Goal: Information Seeking & Learning: Understand process/instructions

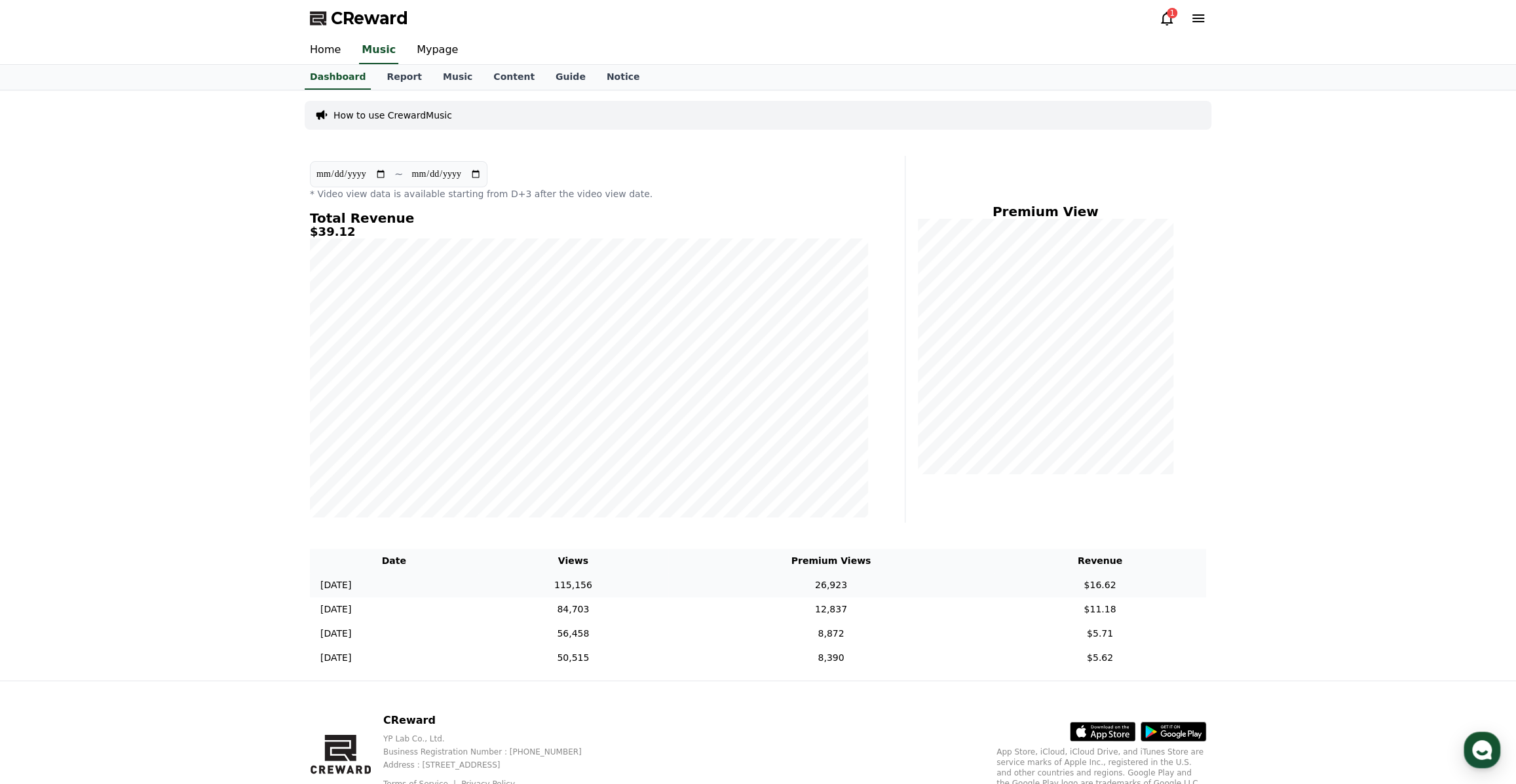
click at [587, 580] on td "115,156" at bounding box center [573, 585] width 191 height 24
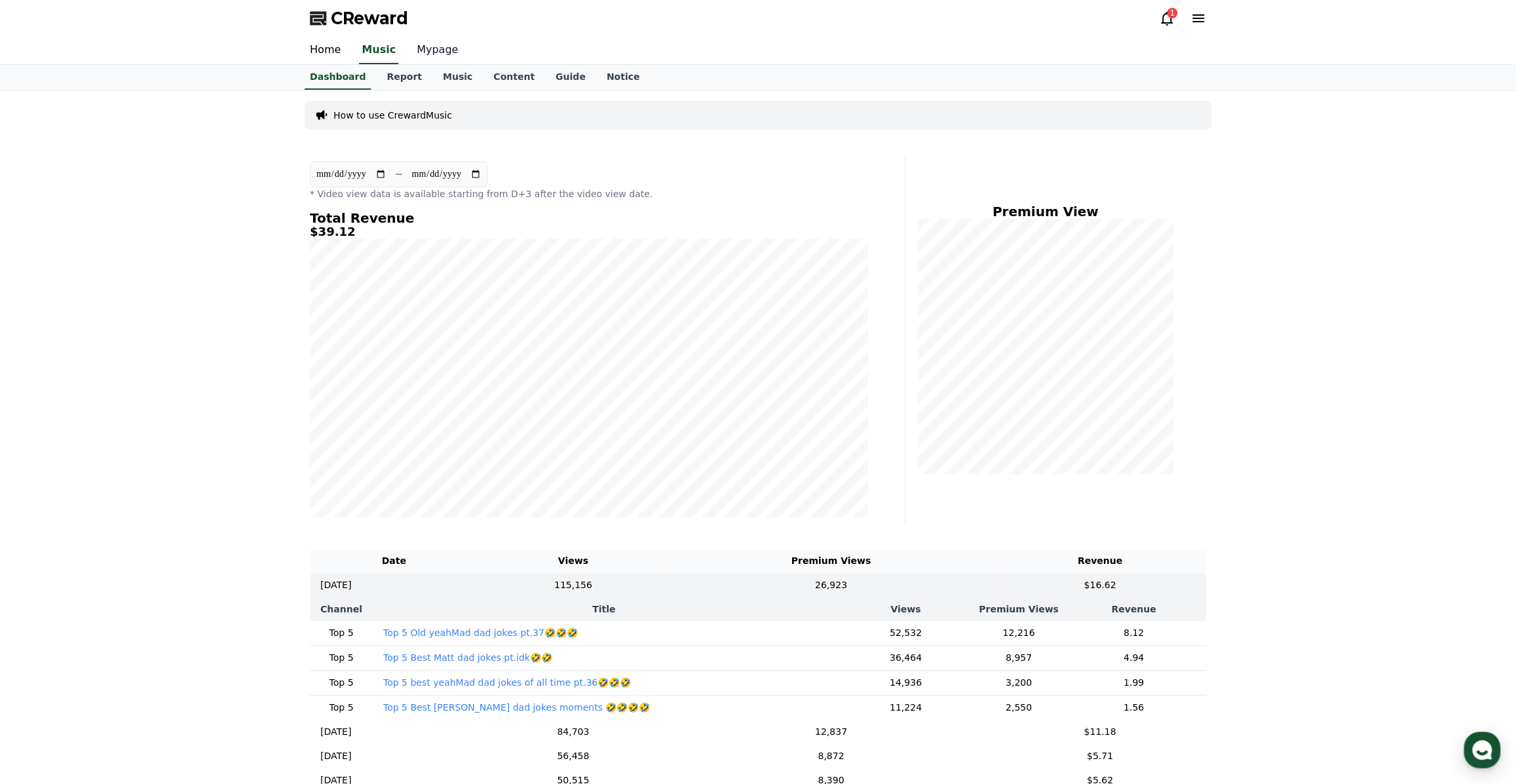
click at [423, 57] on link "Mypage" at bounding box center [437, 50] width 62 height 27
select select "**********"
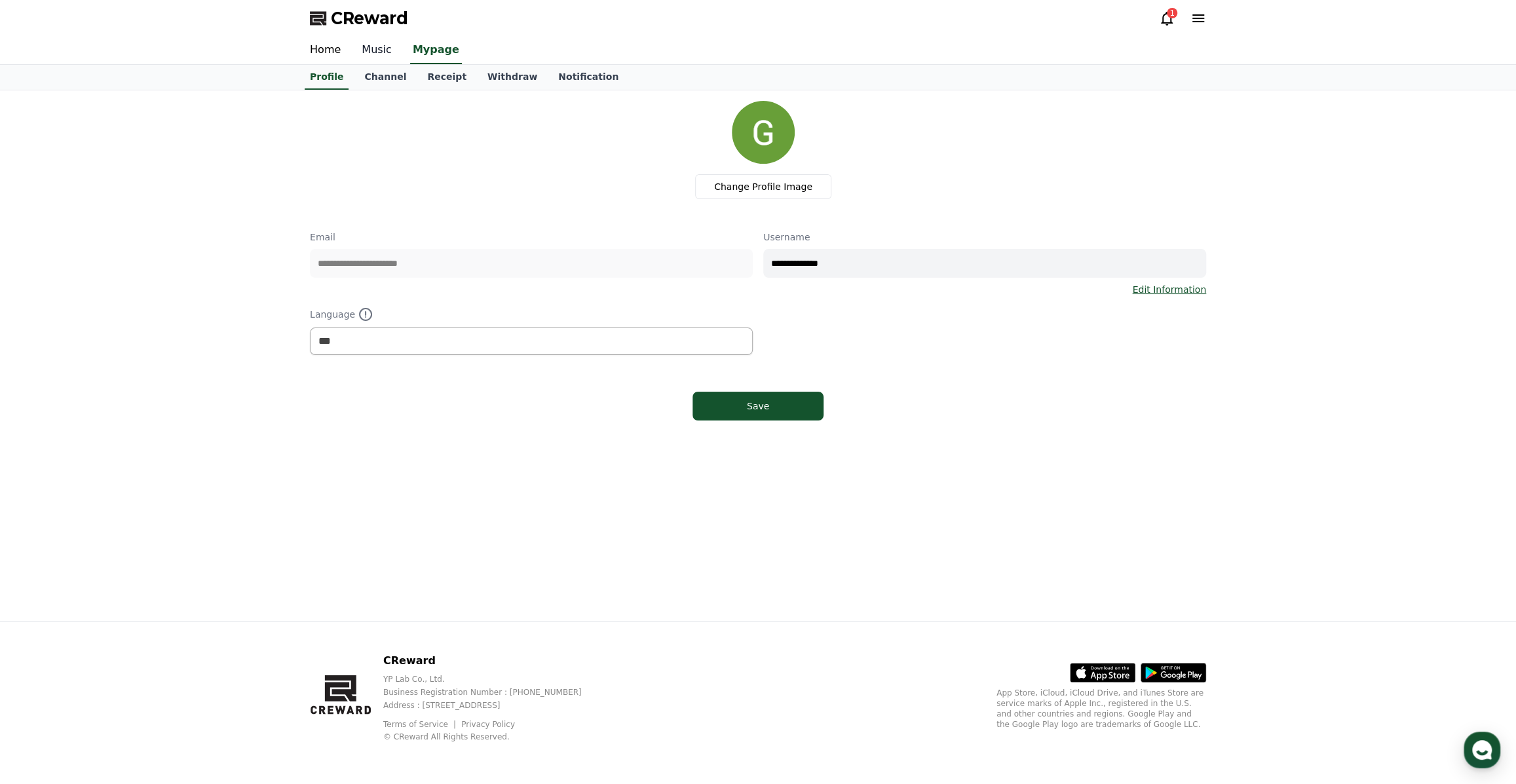
click at [372, 52] on link "Music" at bounding box center [377, 50] width 51 height 27
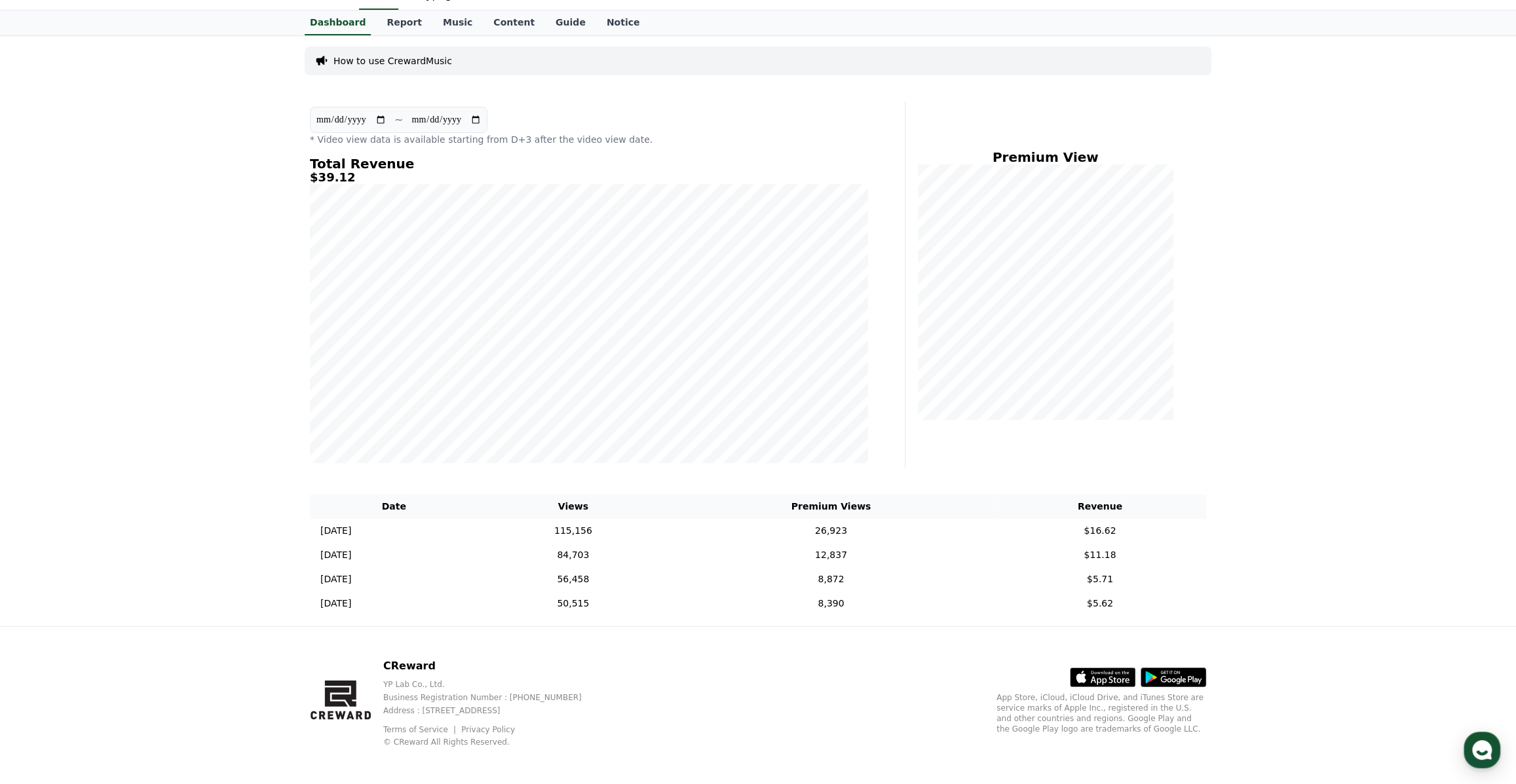
scroll to position [59, 0]
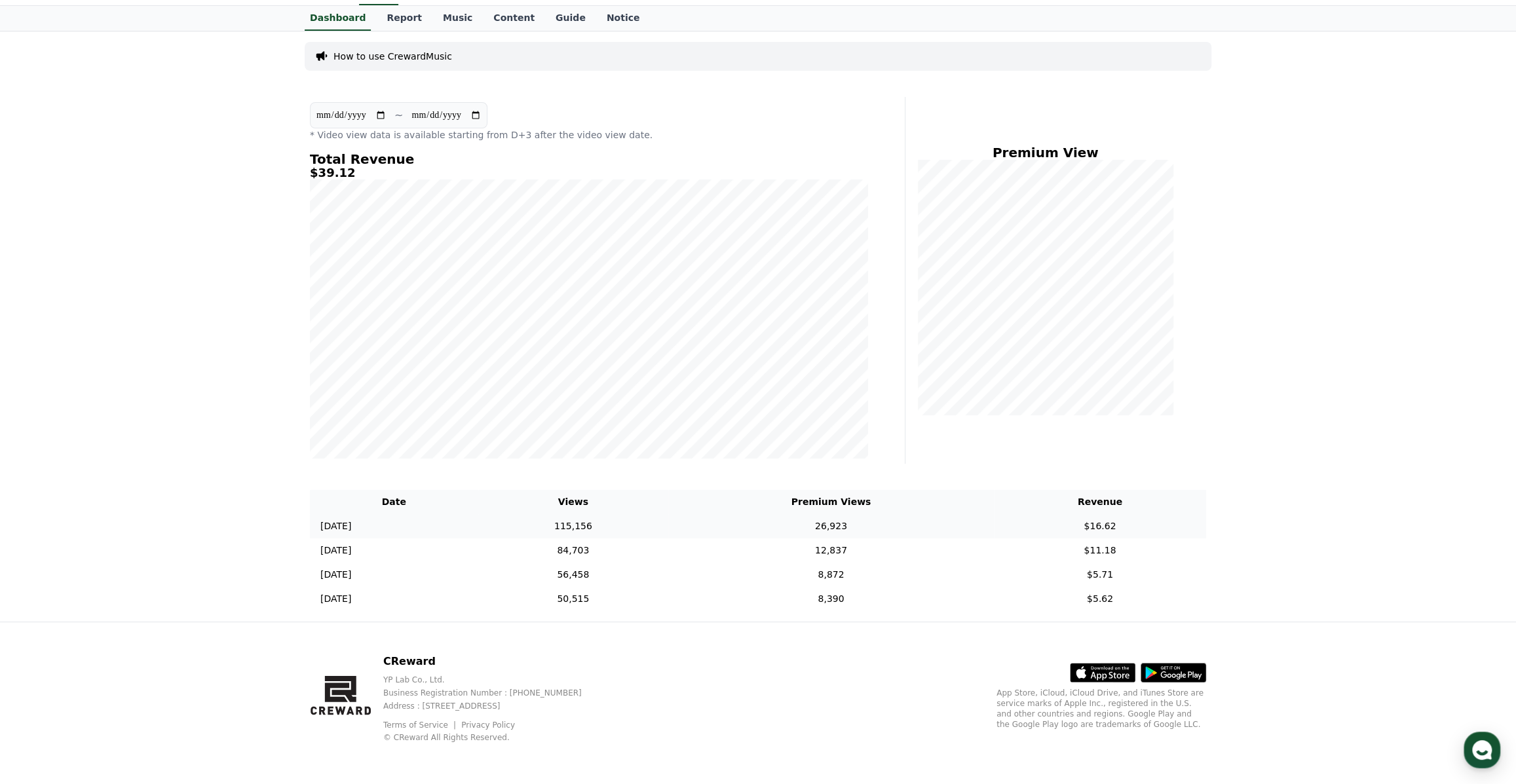
click at [669, 528] on td "115,156" at bounding box center [573, 526] width 191 height 24
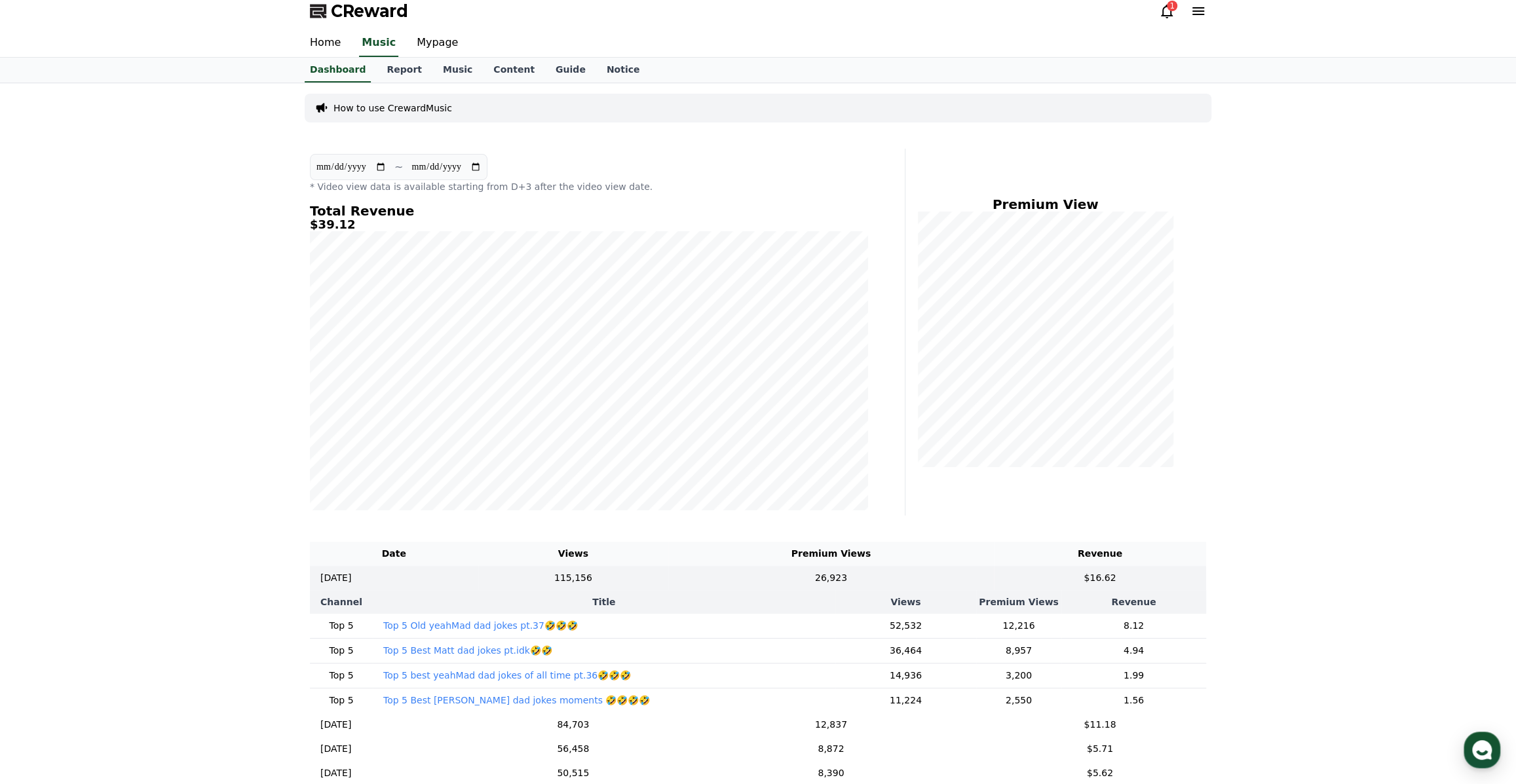
scroll to position [0, 0]
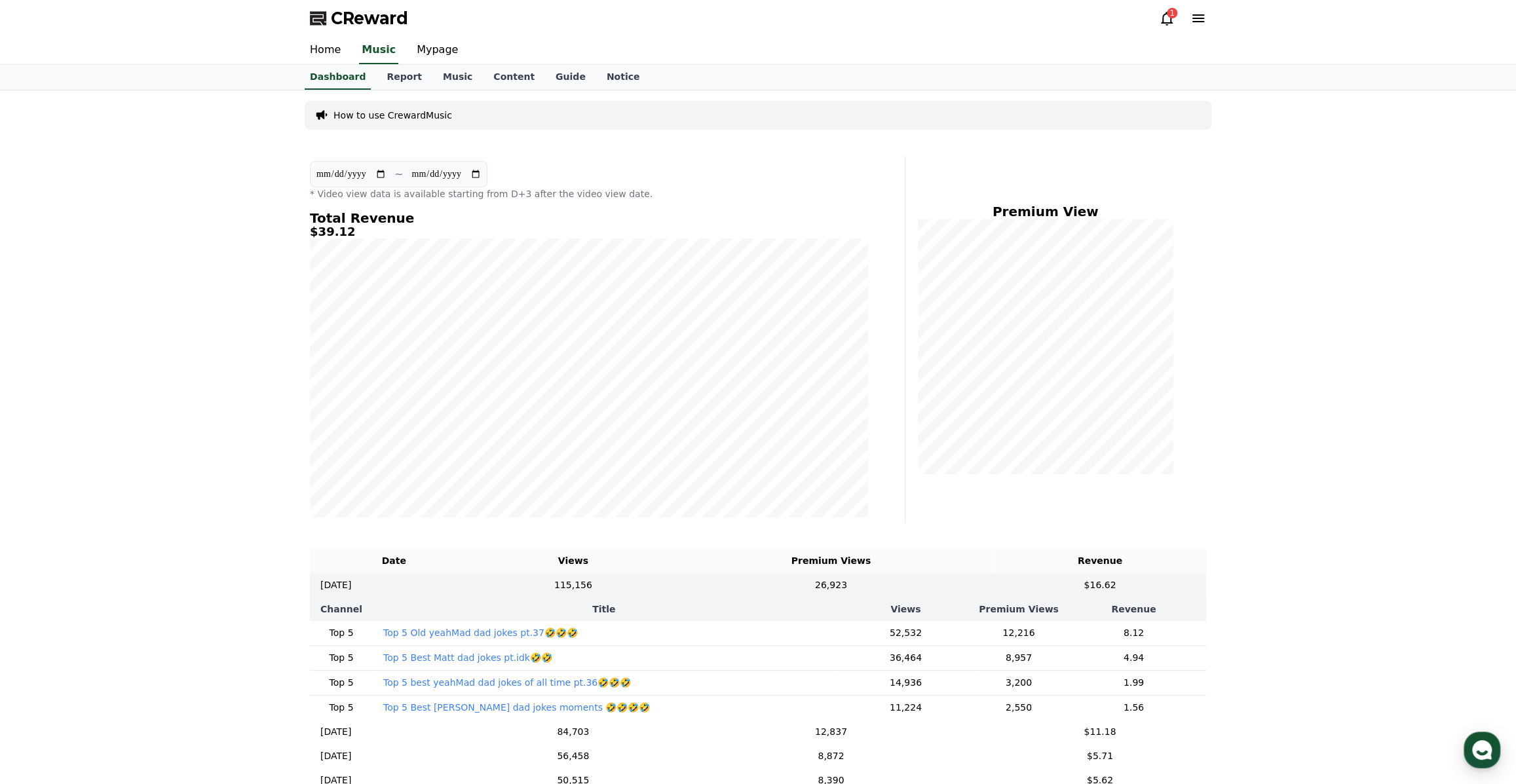
click at [1160, 20] on icon at bounding box center [1167, 18] width 15 height 15
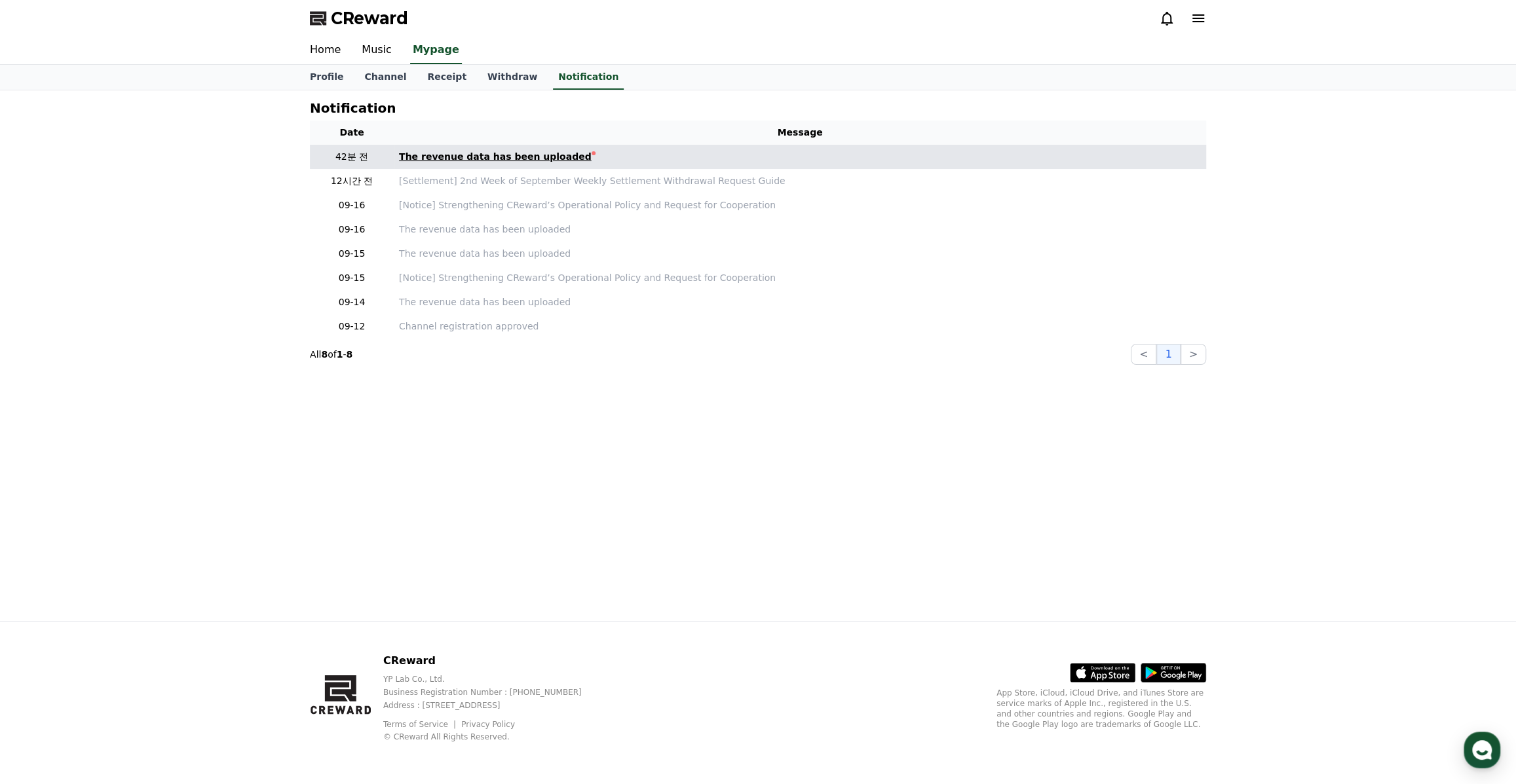
click at [520, 158] on div "The revenue data has been uploaded" at bounding box center [496, 157] width 193 height 14
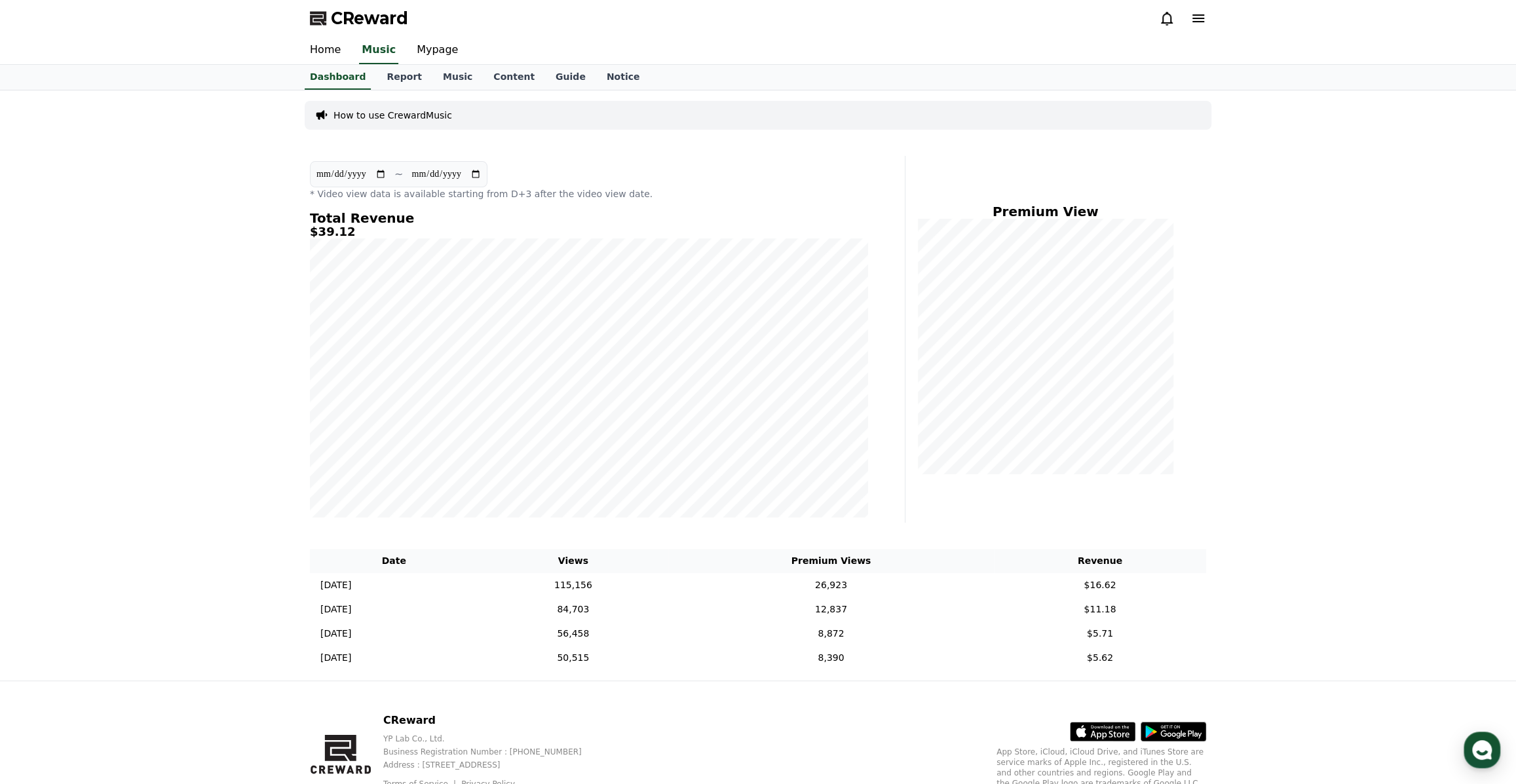
click at [1163, 20] on icon at bounding box center [1167, 19] width 12 height 14
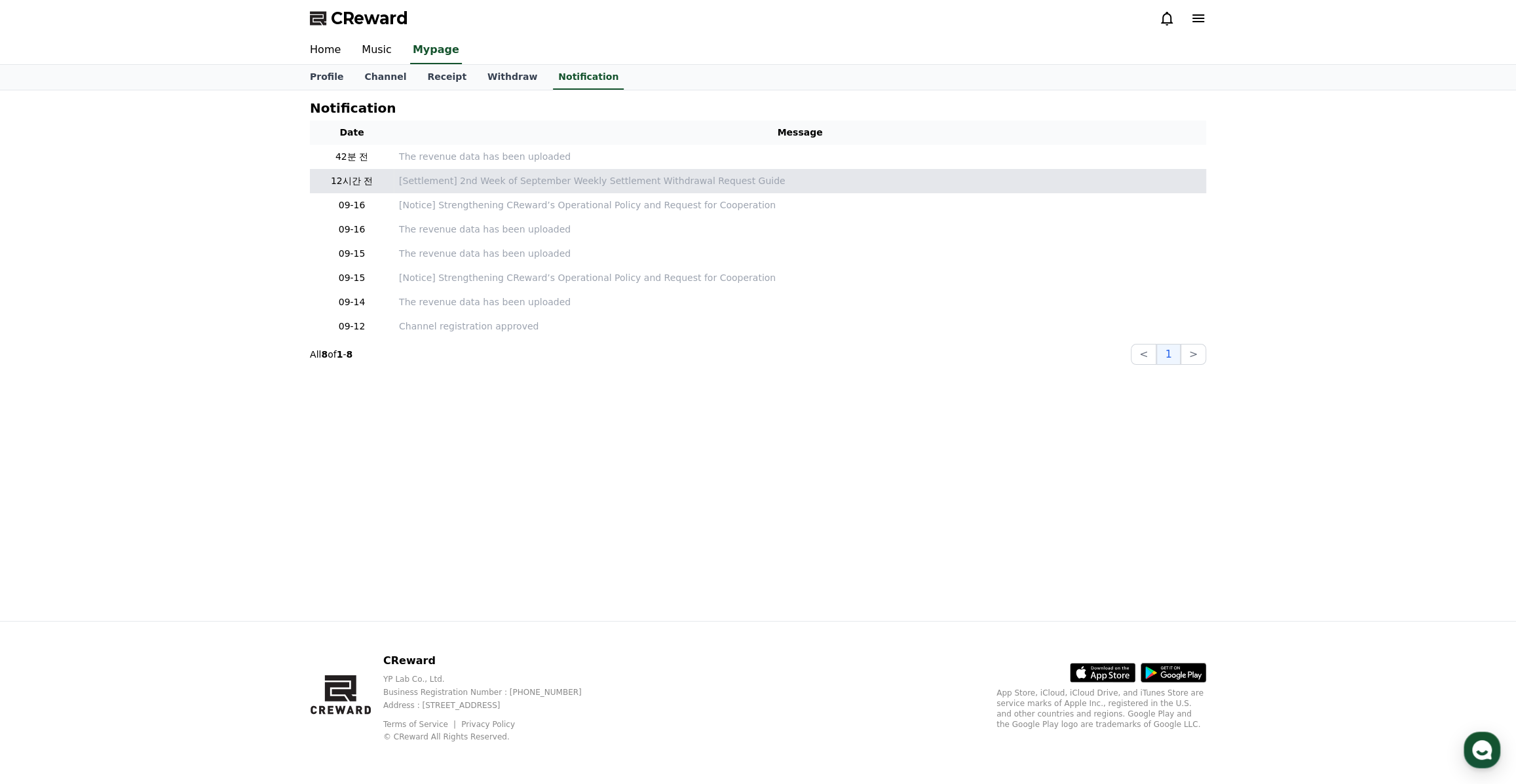
click at [628, 191] on td "[Settlement] 2nd Week of September Weekly Settlement Withdrawal Request Guide" at bounding box center [800, 181] width 813 height 24
click at [602, 175] on p "[Settlement] 2nd Week of September Weekly Settlement Withdrawal Request Guide" at bounding box center [800, 181] width 802 height 14
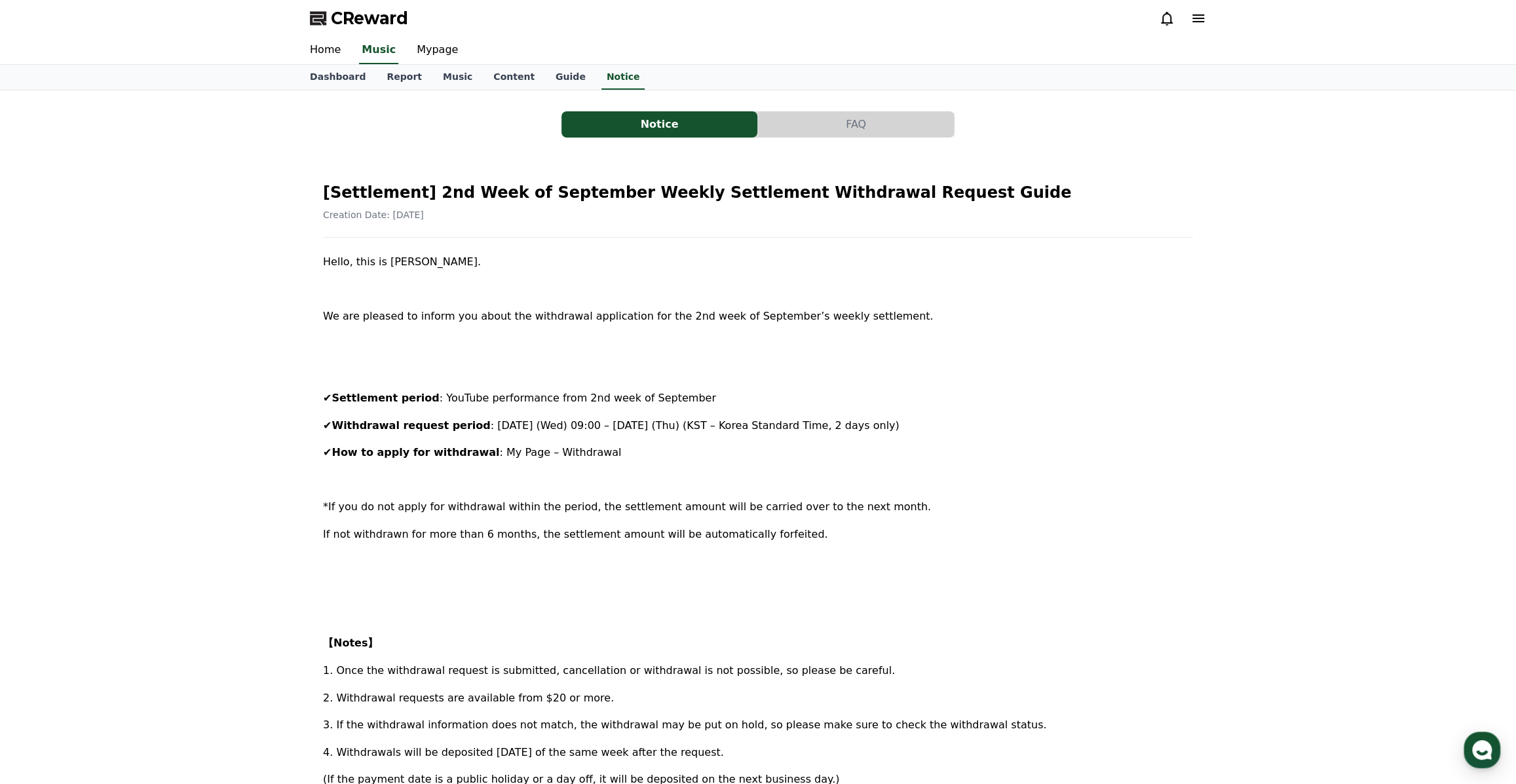
click at [820, 122] on button "FAQ" at bounding box center [856, 124] width 196 height 26
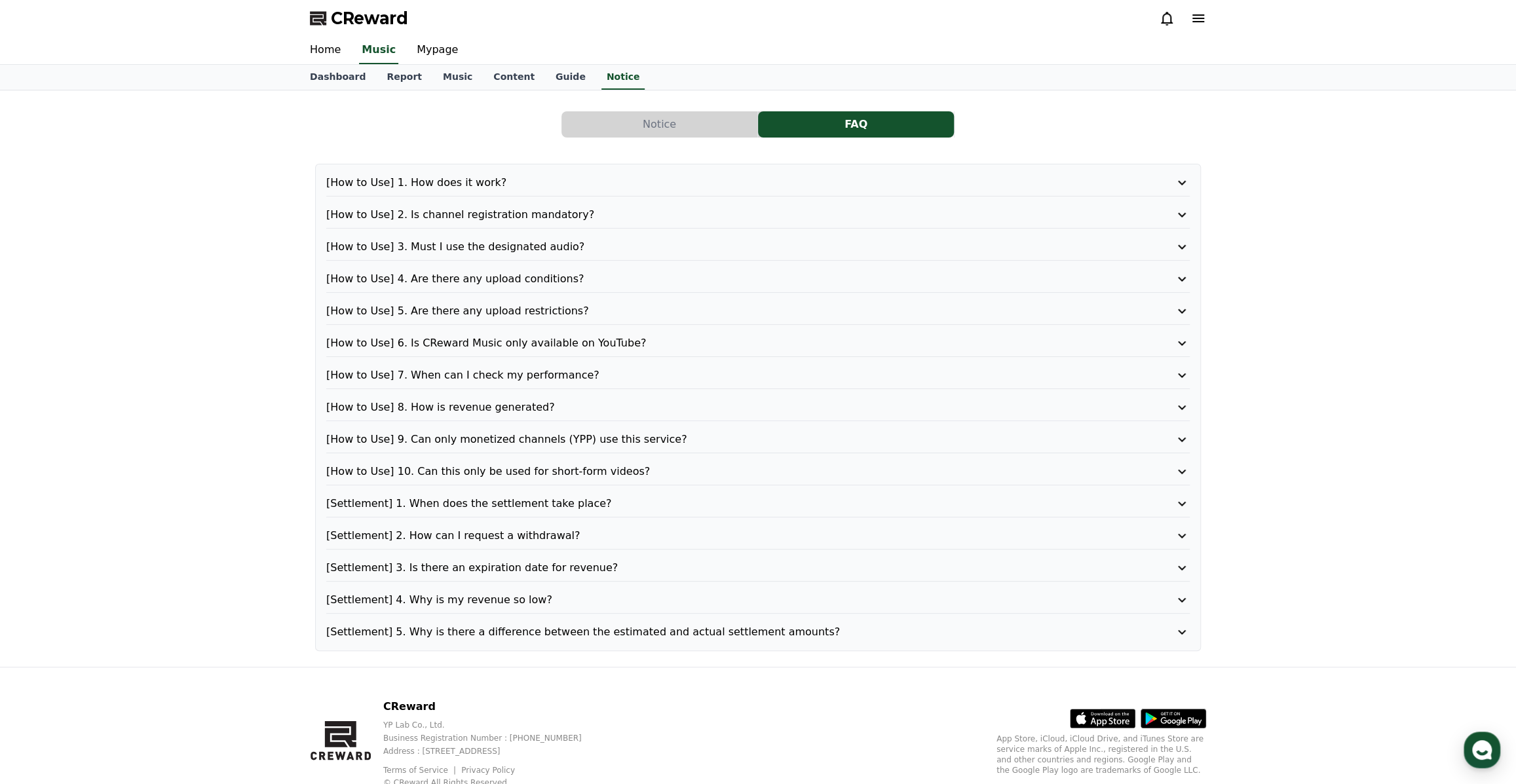
click at [1180, 182] on icon at bounding box center [1182, 182] width 15 height 15
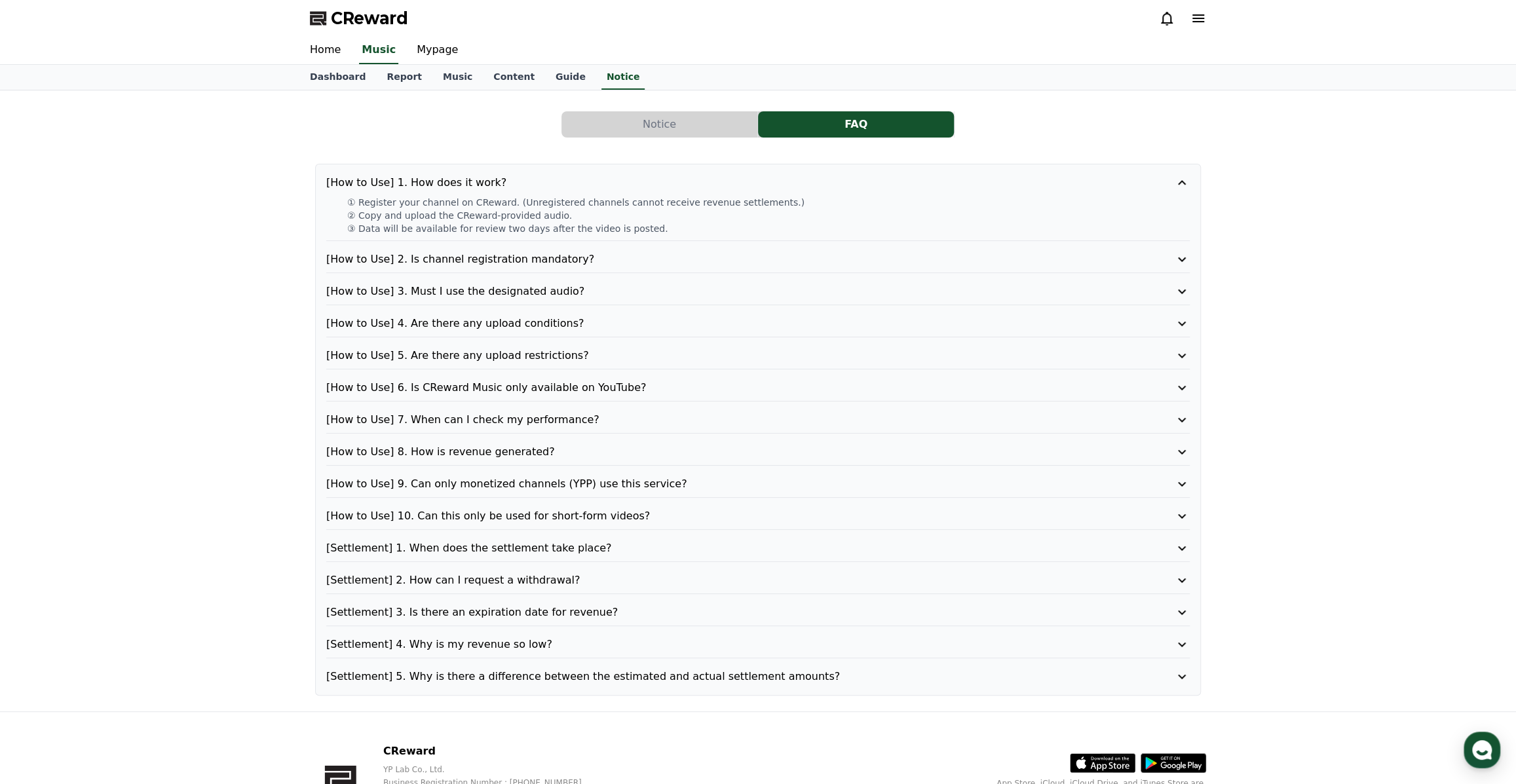
click at [1180, 182] on icon at bounding box center [1182, 182] width 8 height 5
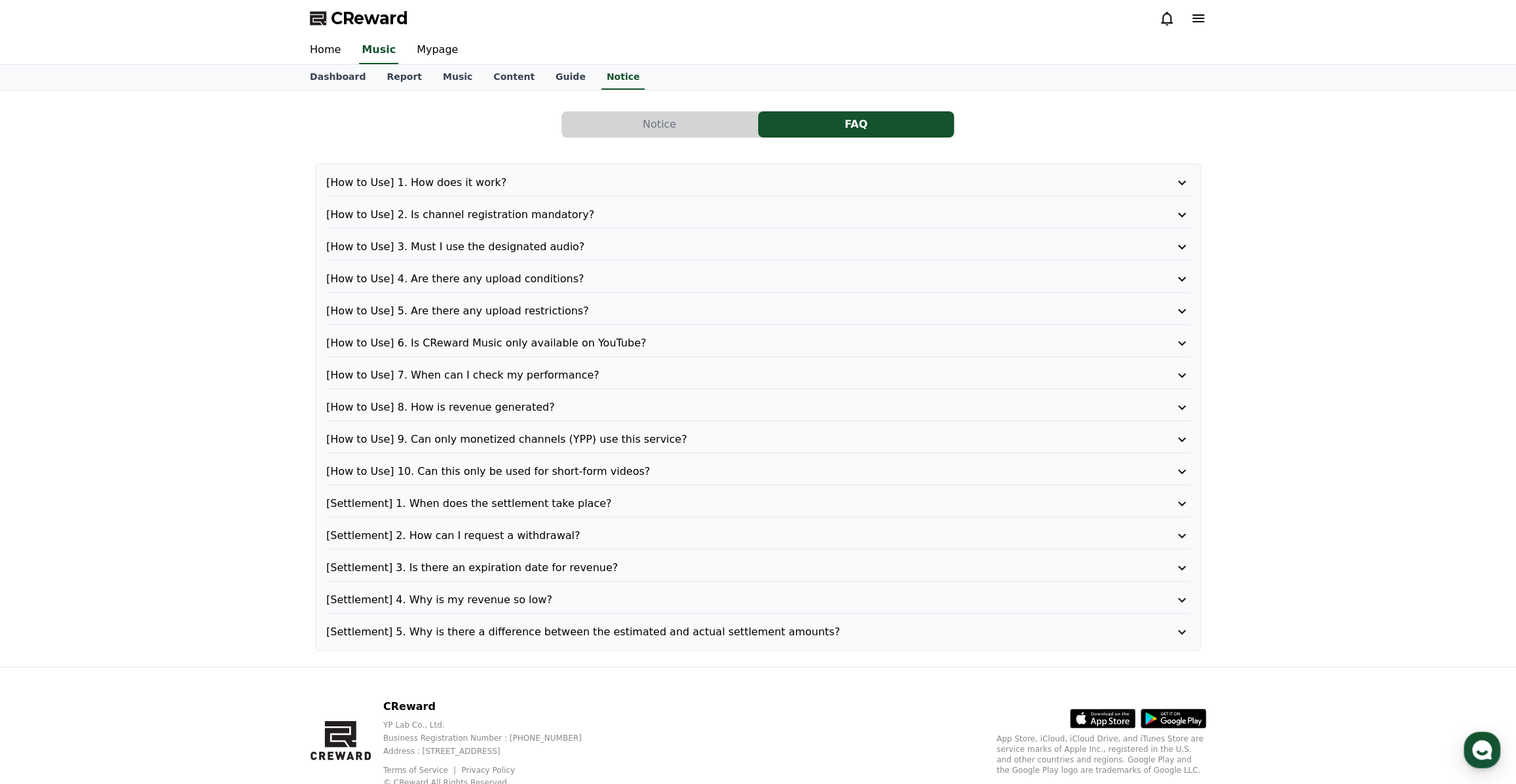
click at [1185, 341] on icon at bounding box center [1182, 343] width 15 height 15
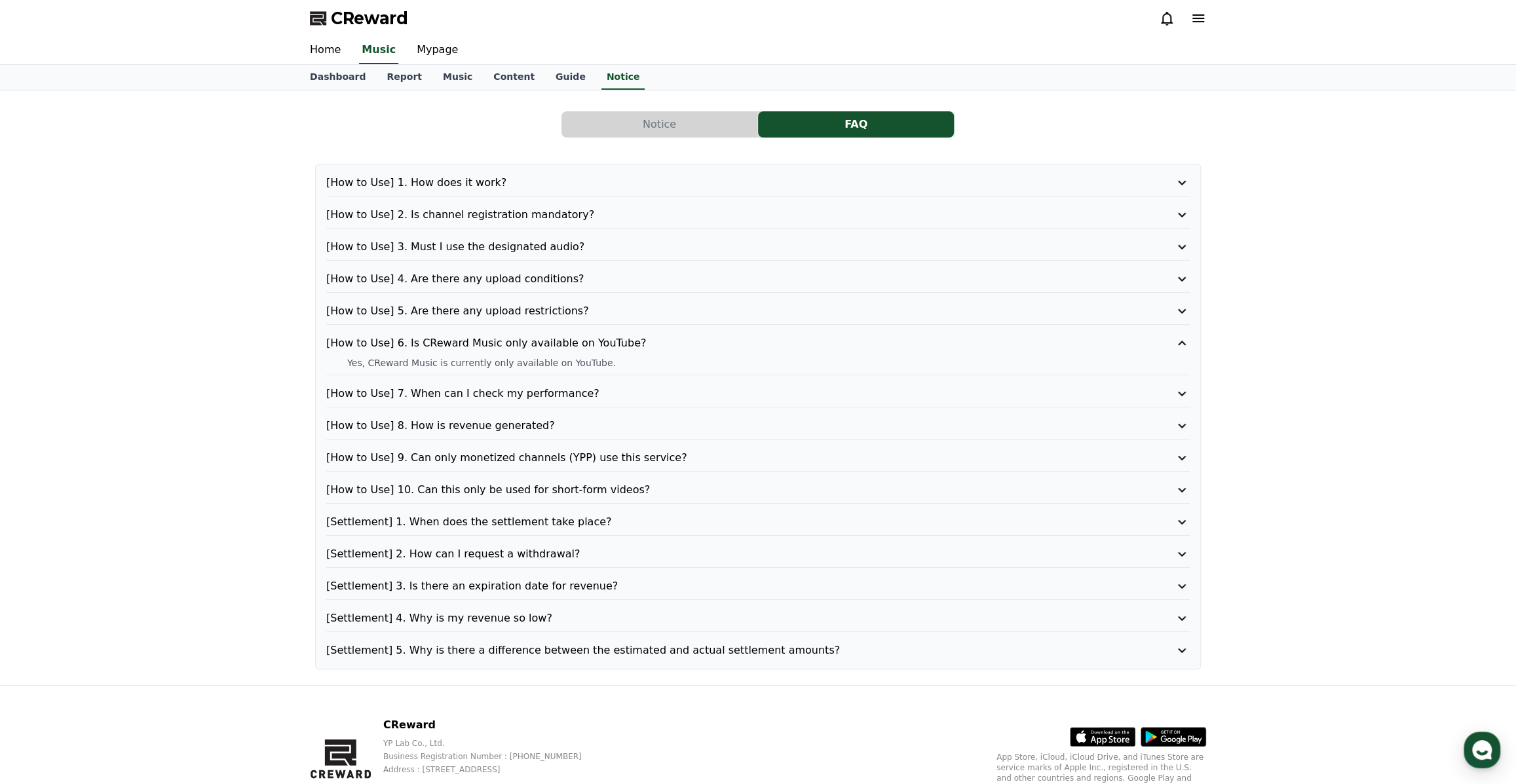
click at [1185, 341] on icon at bounding box center [1182, 343] width 15 height 15
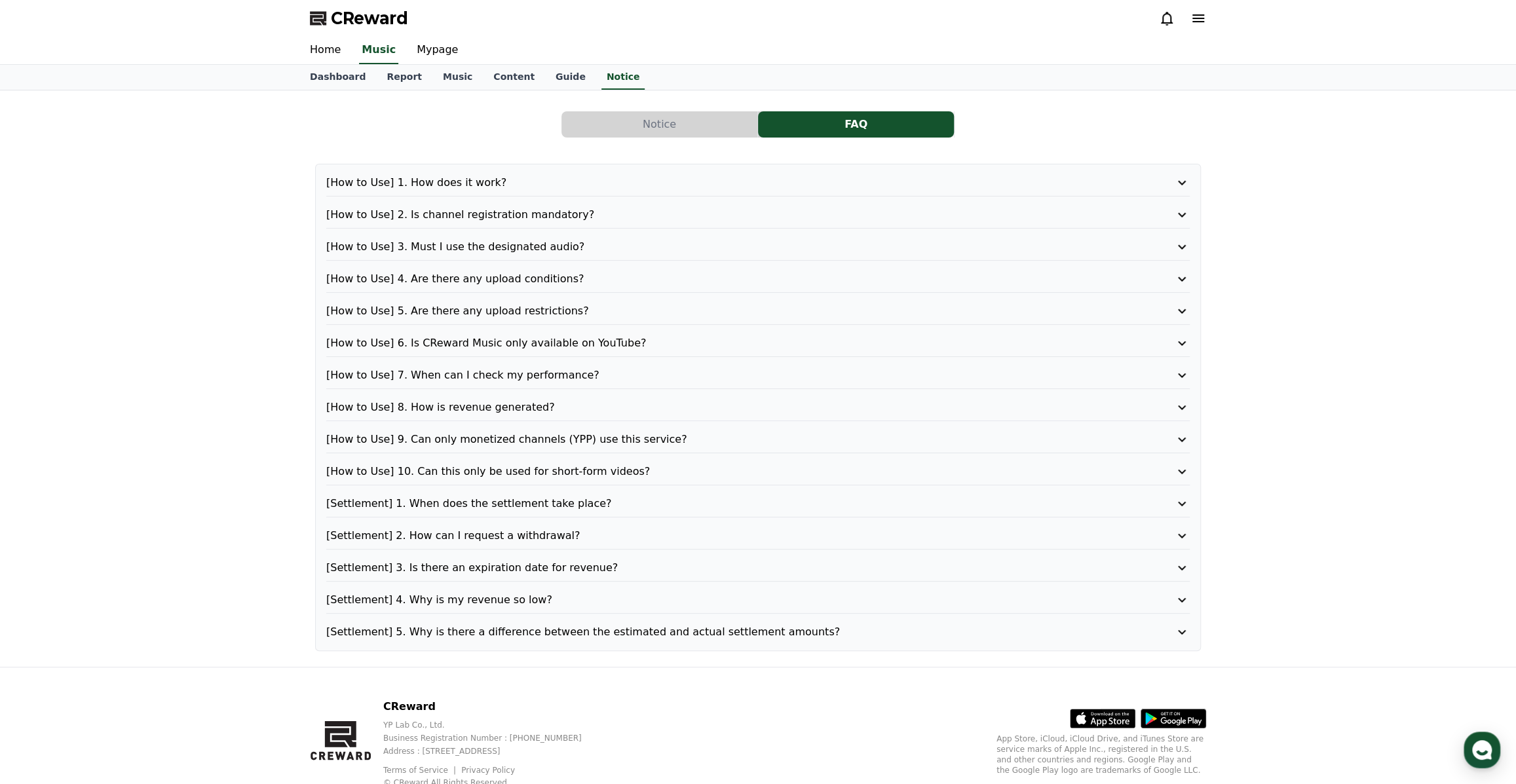
click at [1177, 372] on icon at bounding box center [1182, 375] width 15 height 15
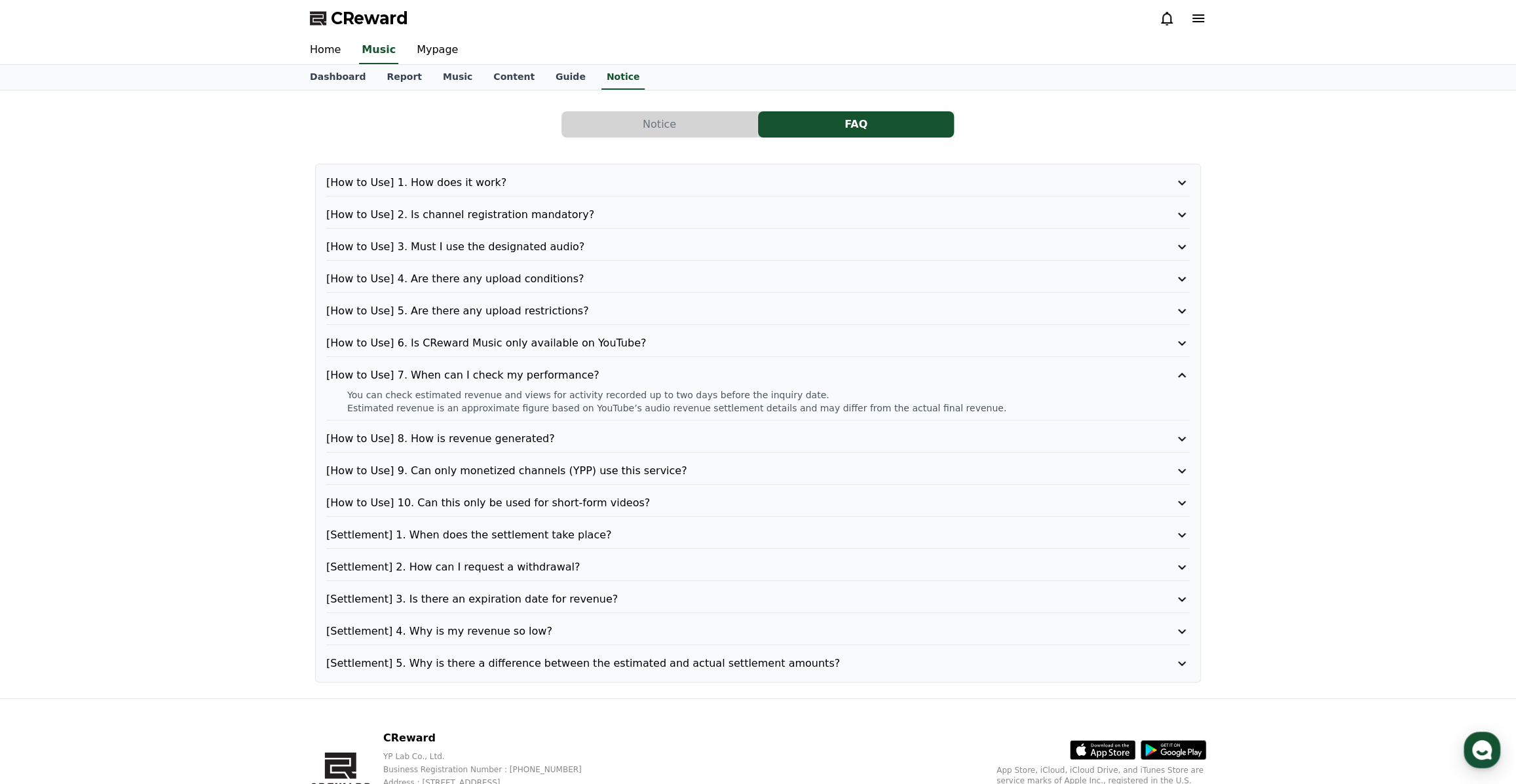
click at [1177, 372] on icon at bounding box center [1182, 375] width 15 height 15
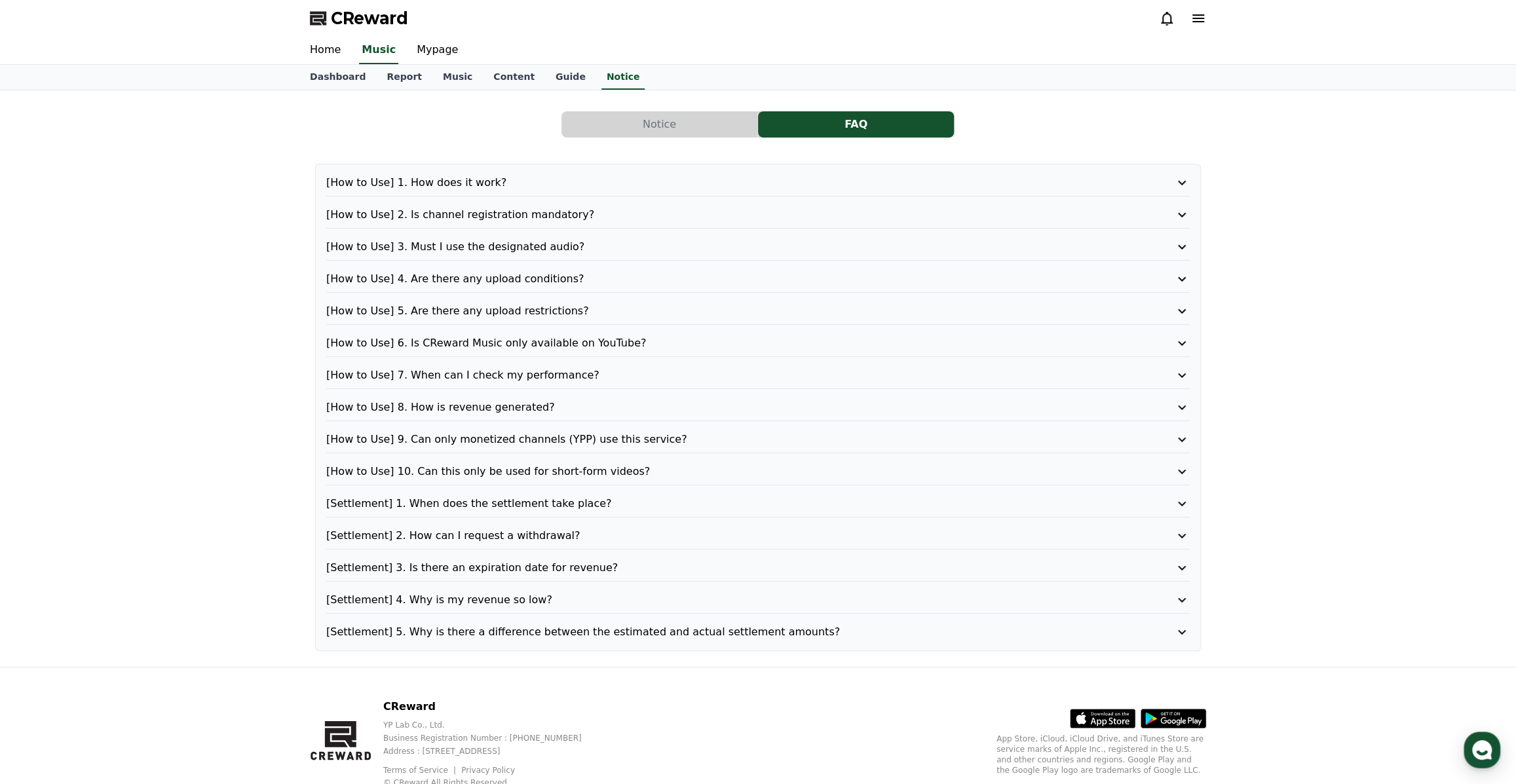
click at [1171, 403] on button "[How to Use] 8. How is revenue generated?" at bounding box center [758, 407] width 863 height 15
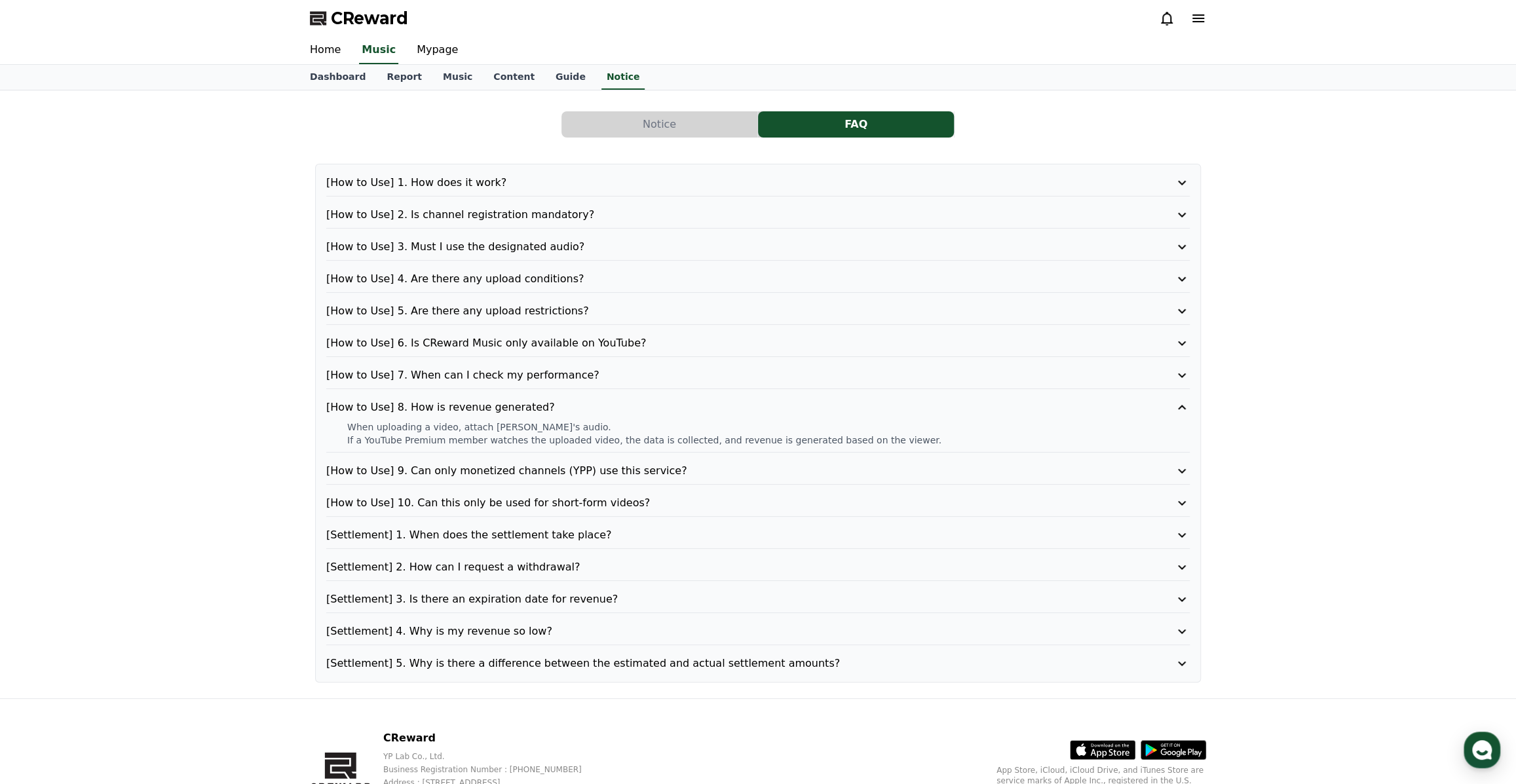
click at [1167, 406] on button "[How to Use] 8. How is revenue generated?" at bounding box center [758, 407] width 863 height 15
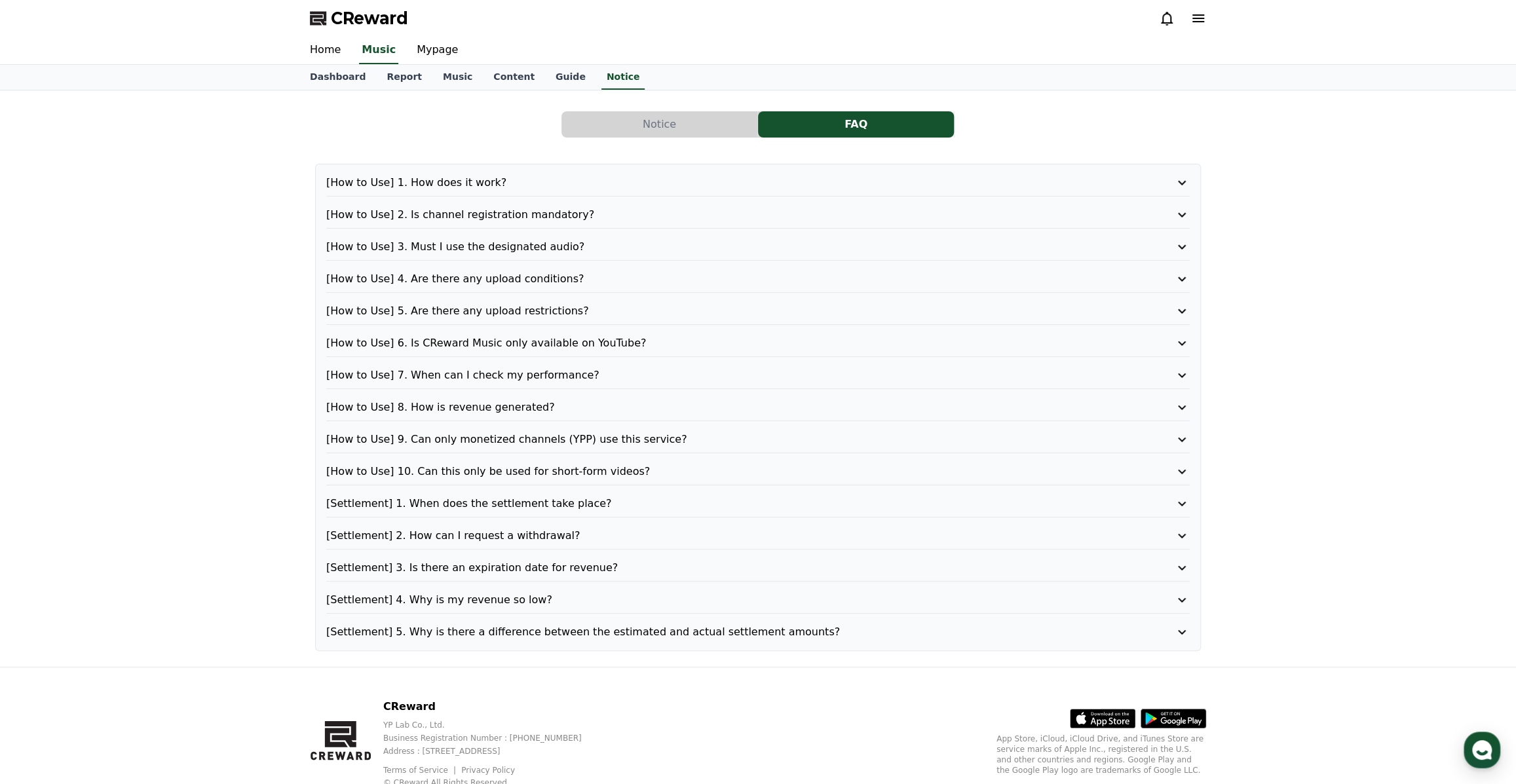
click at [1178, 436] on icon at bounding box center [1182, 439] width 15 height 15
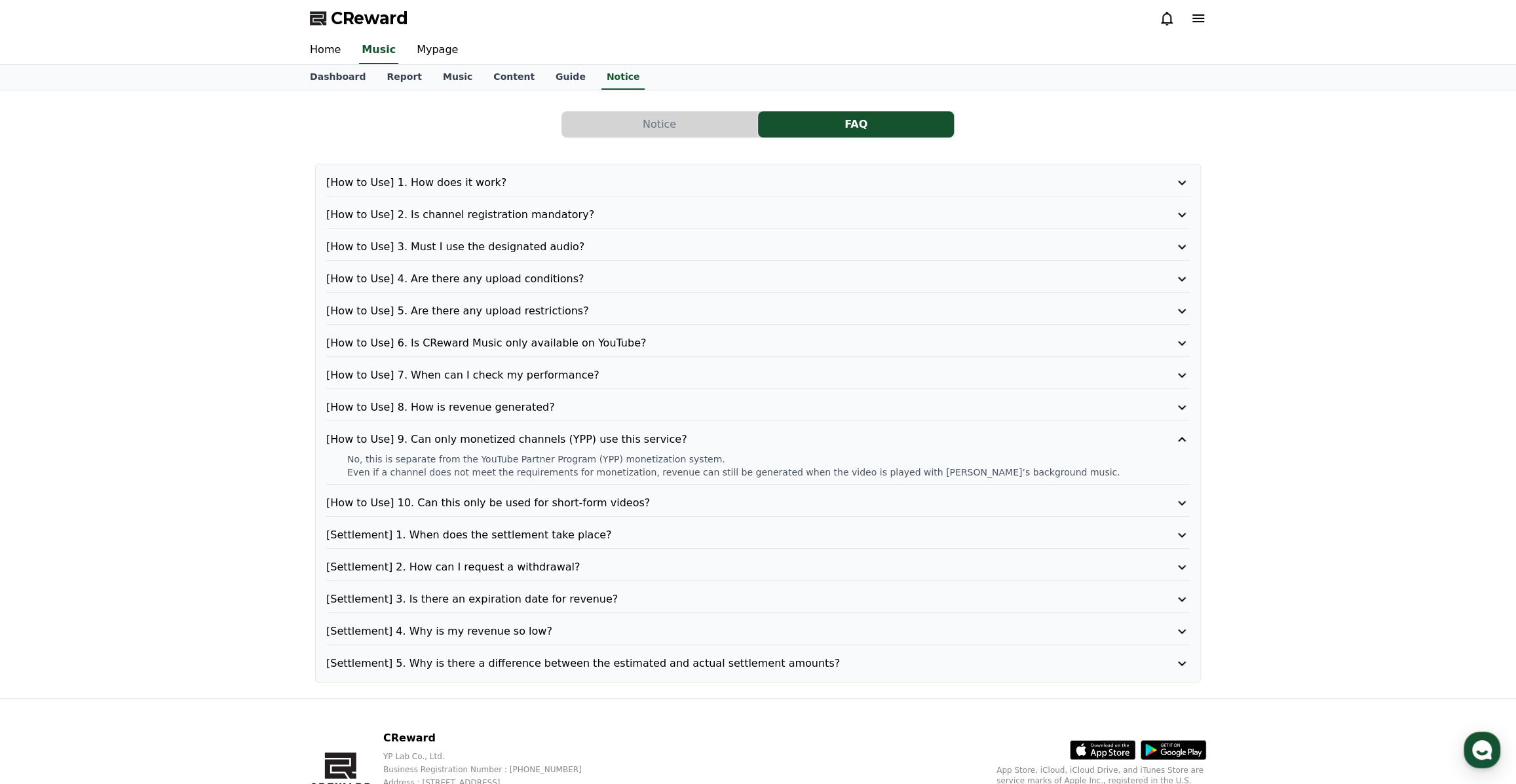
click at [1179, 439] on icon at bounding box center [1182, 439] width 8 height 5
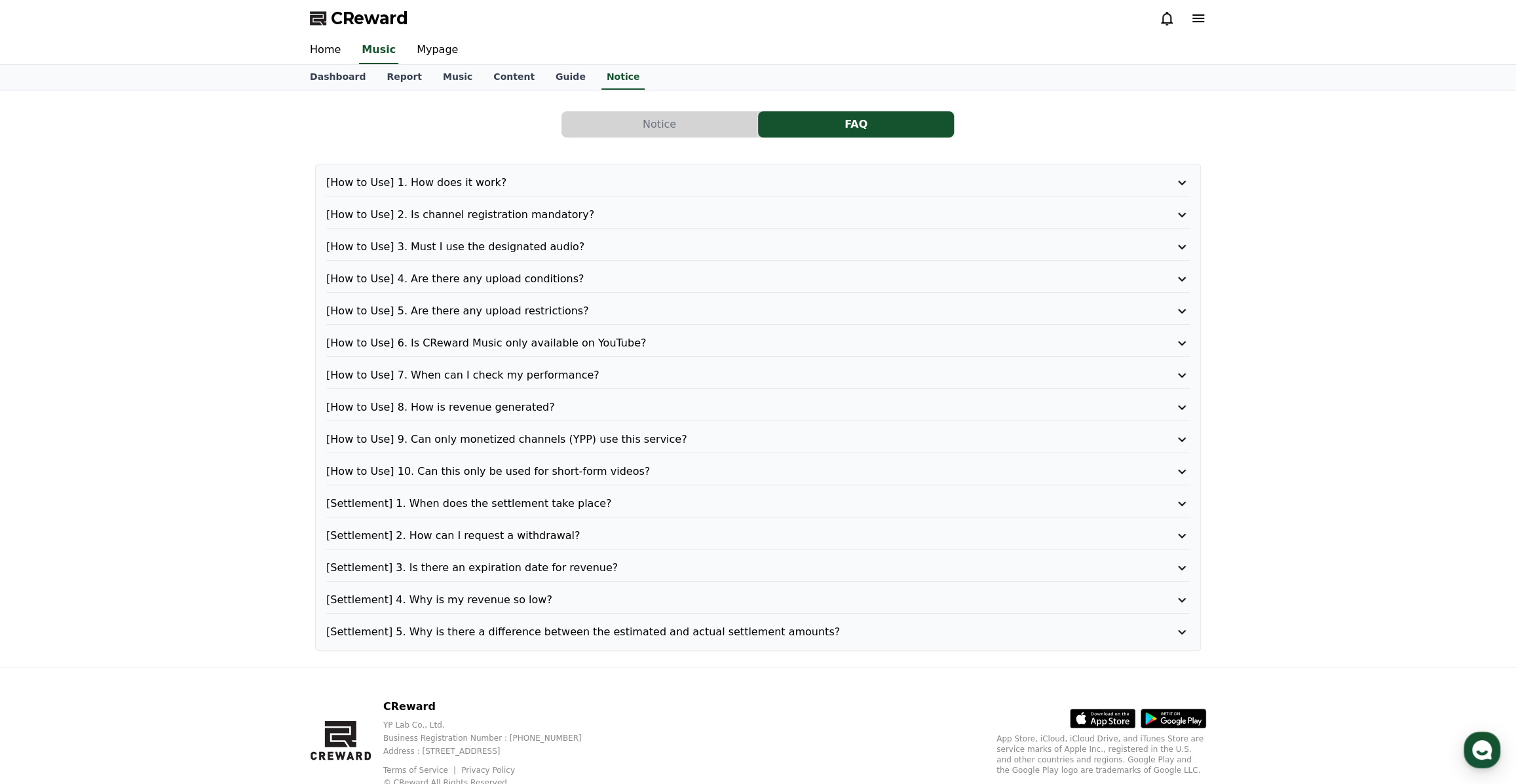
click at [1179, 472] on icon at bounding box center [1182, 472] width 15 height 15
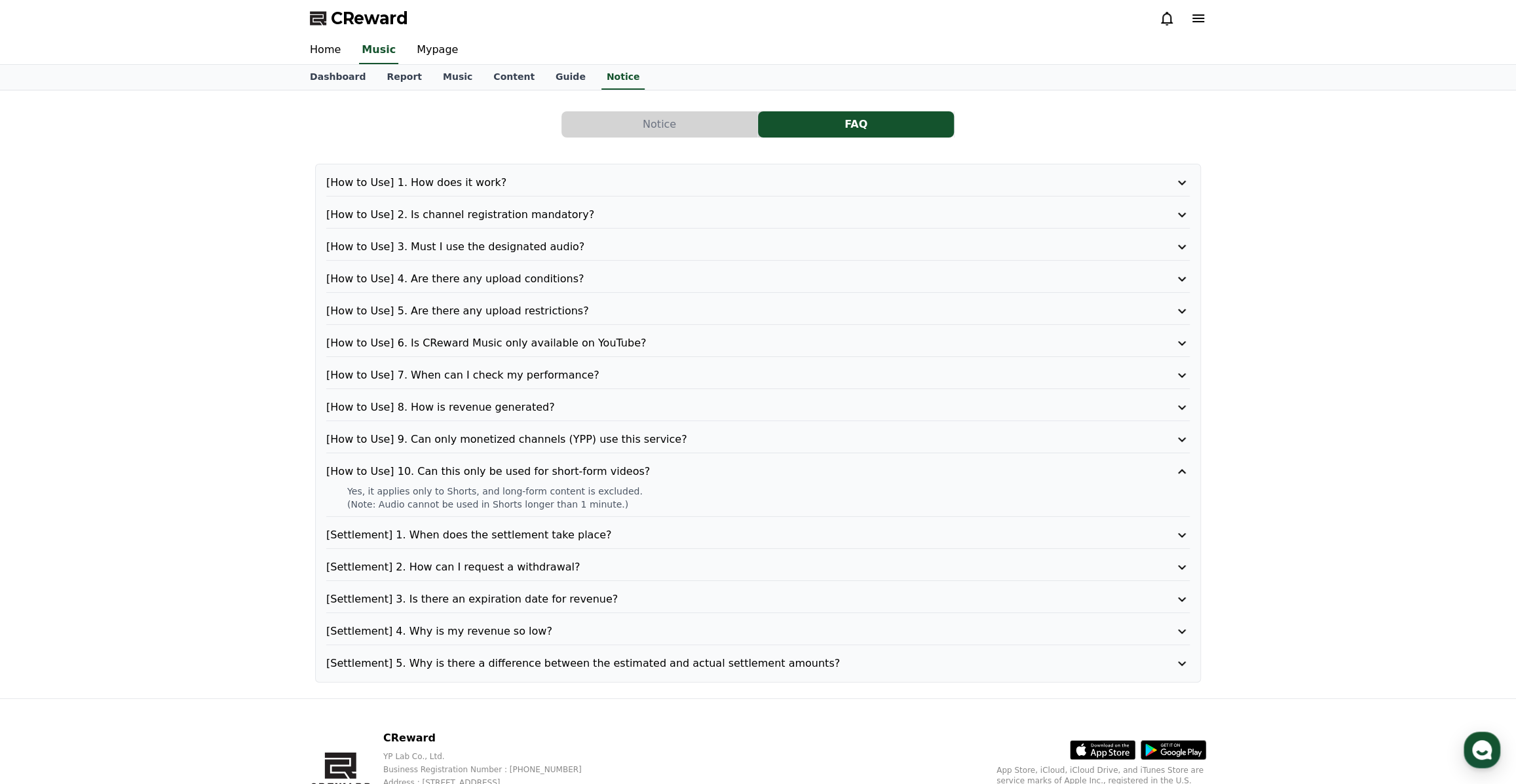
click at [1179, 472] on icon at bounding box center [1182, 471] width 8 height 5
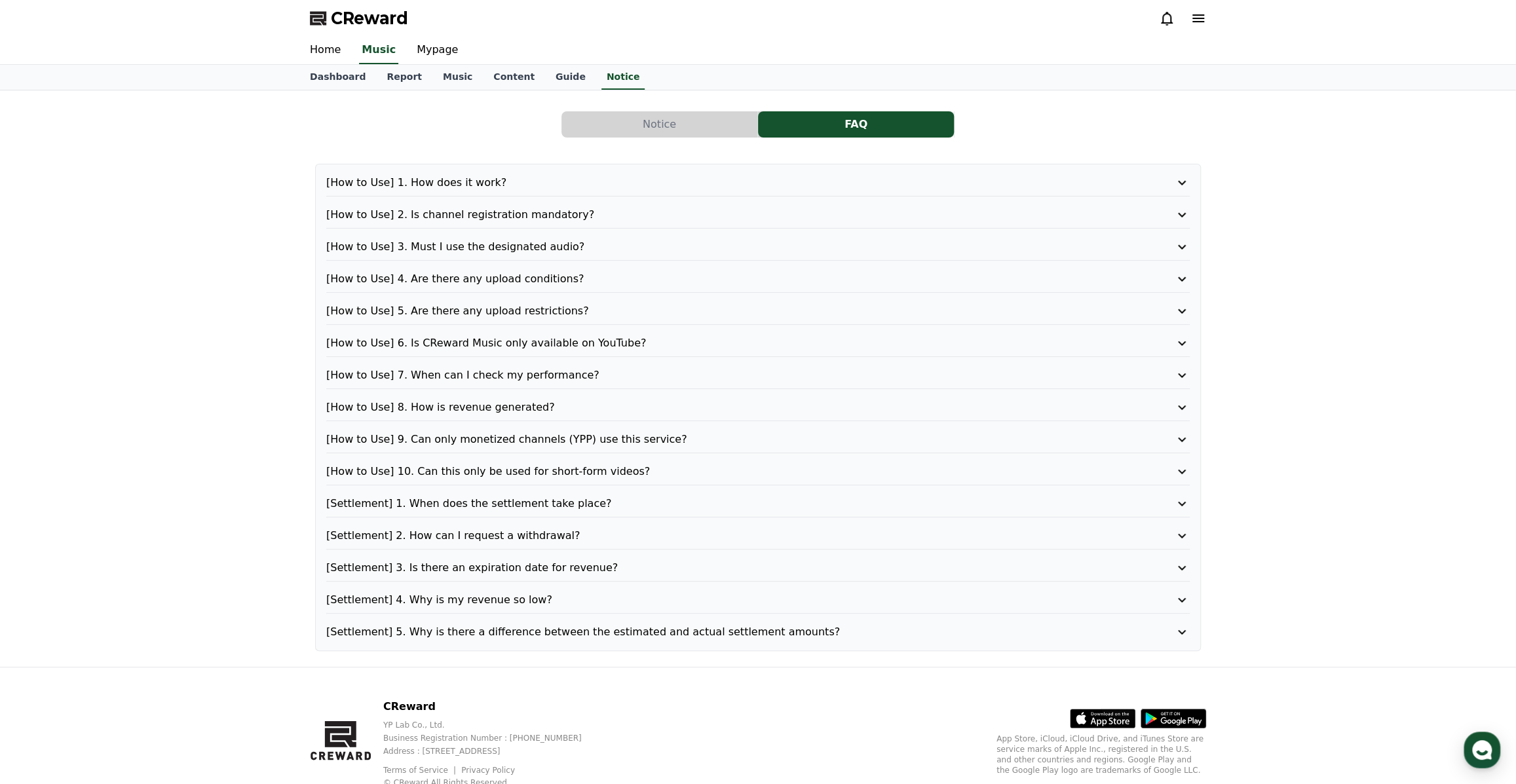
click at [1177, 503] on icon at bounding box center [1182, 503] width 15 height 15
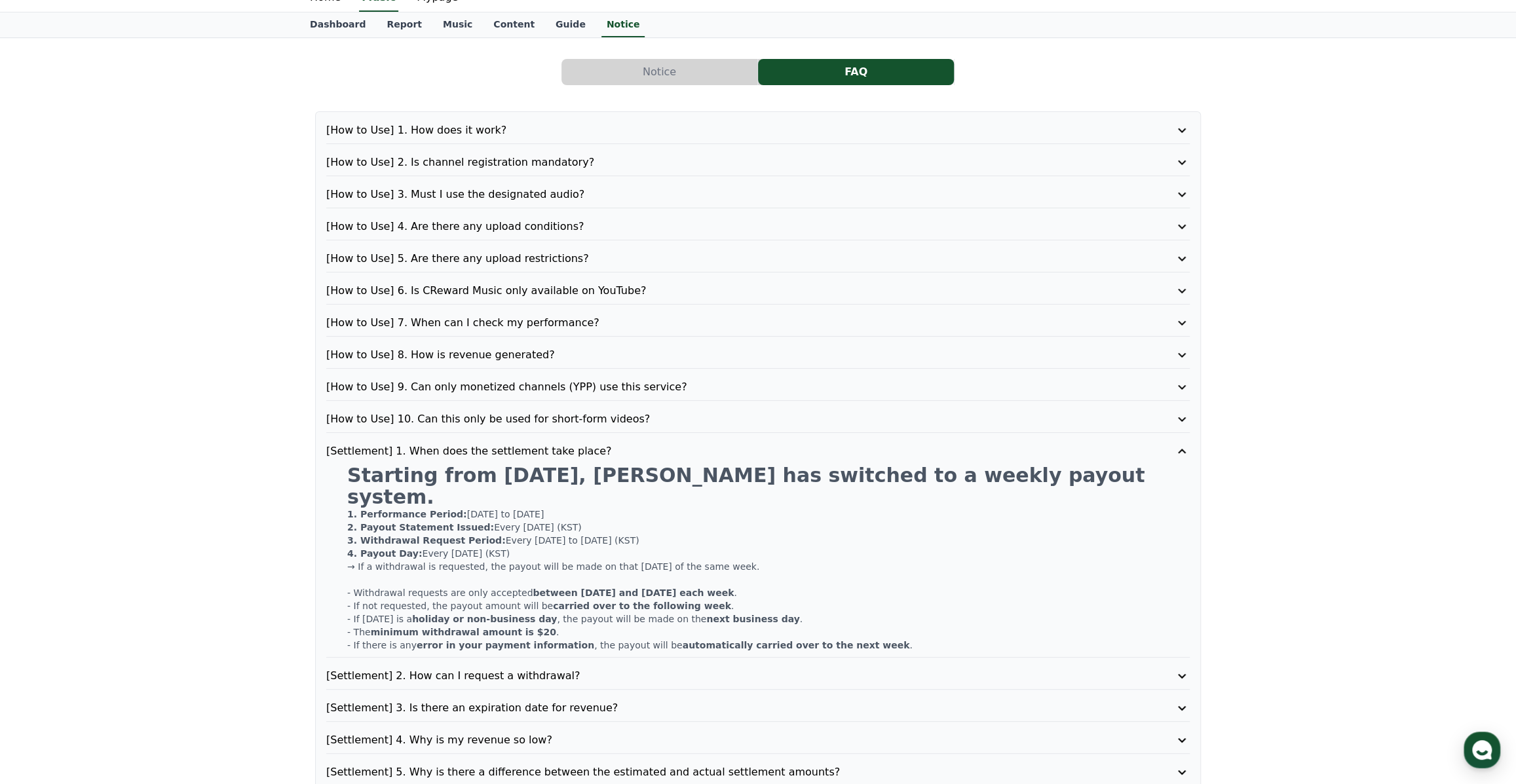
scroll to position [59, 0]
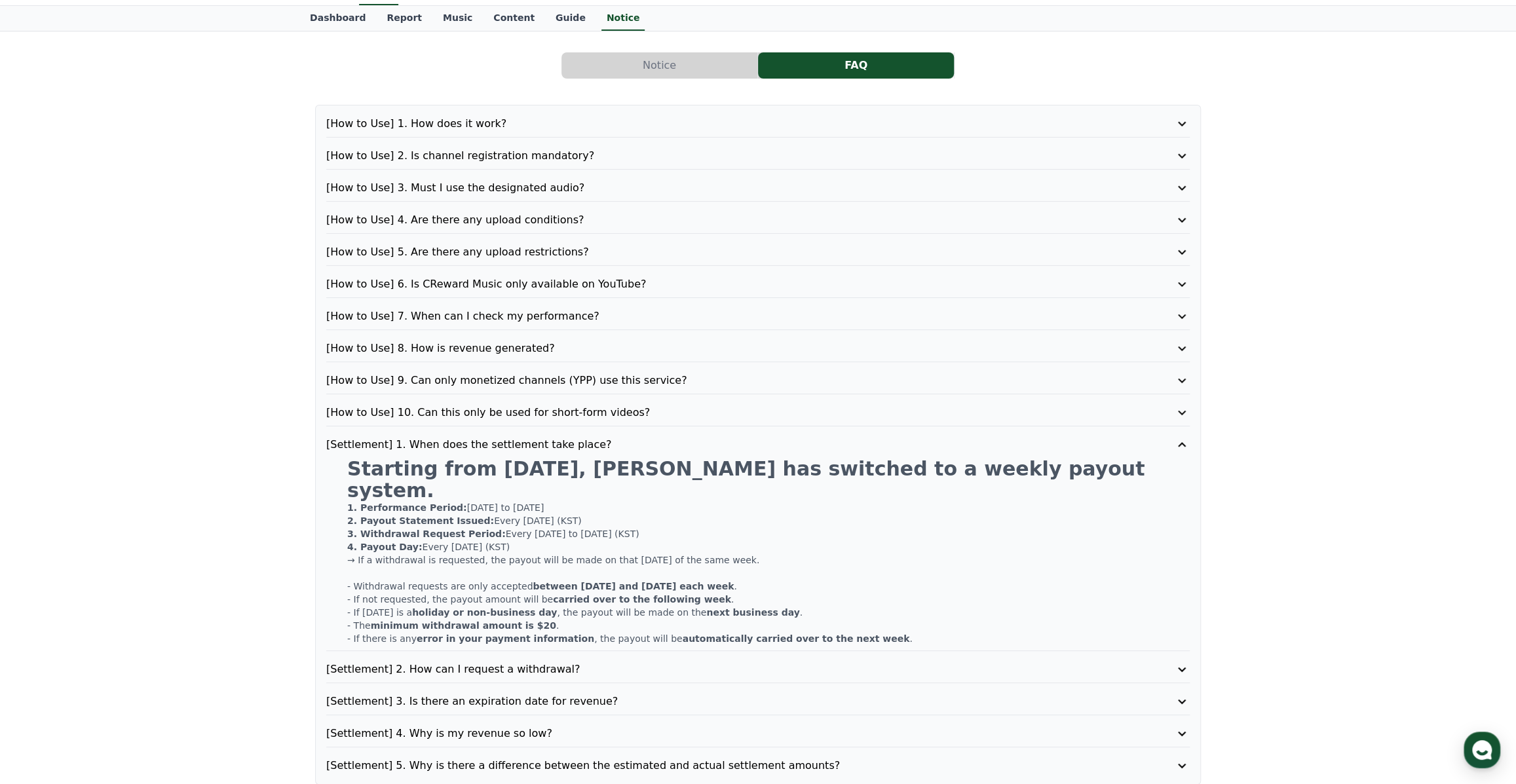
click at [1175, 662] on icon at bounding box center [1182, 669] width 15 height 15
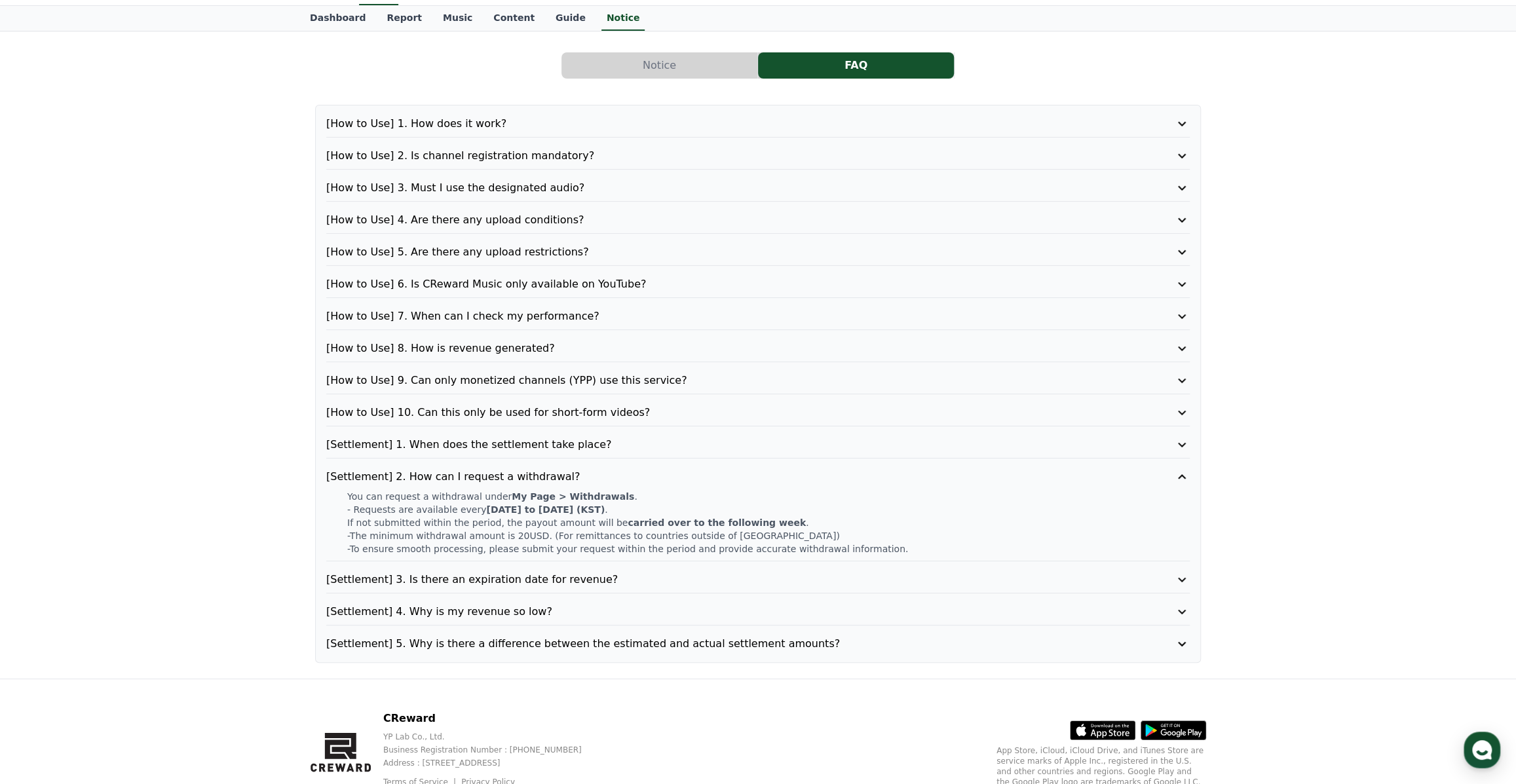
click at [1181, 478] on icon at bounding box center [1182, 476] width 15 height 15
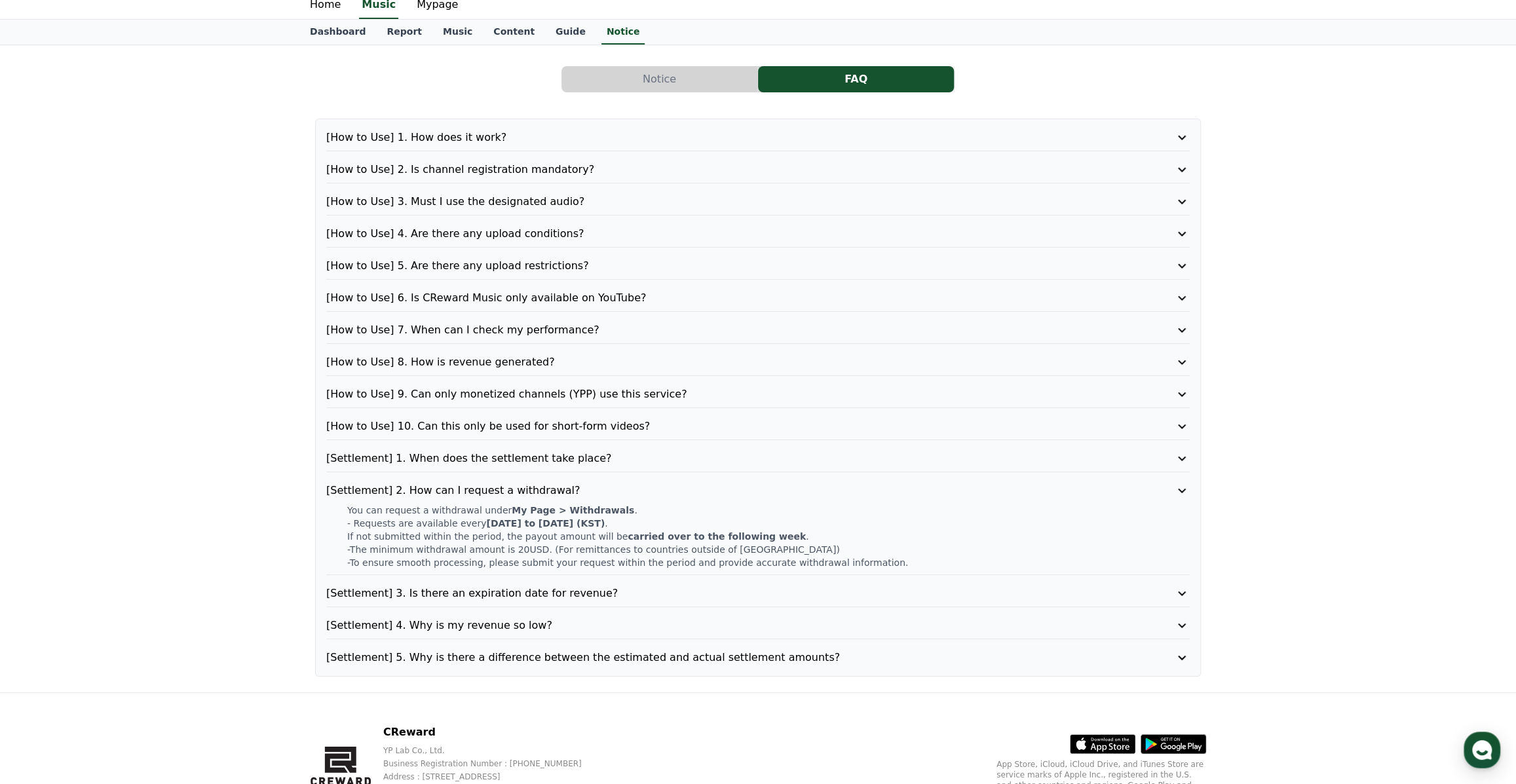
scroll to position [44, 0]
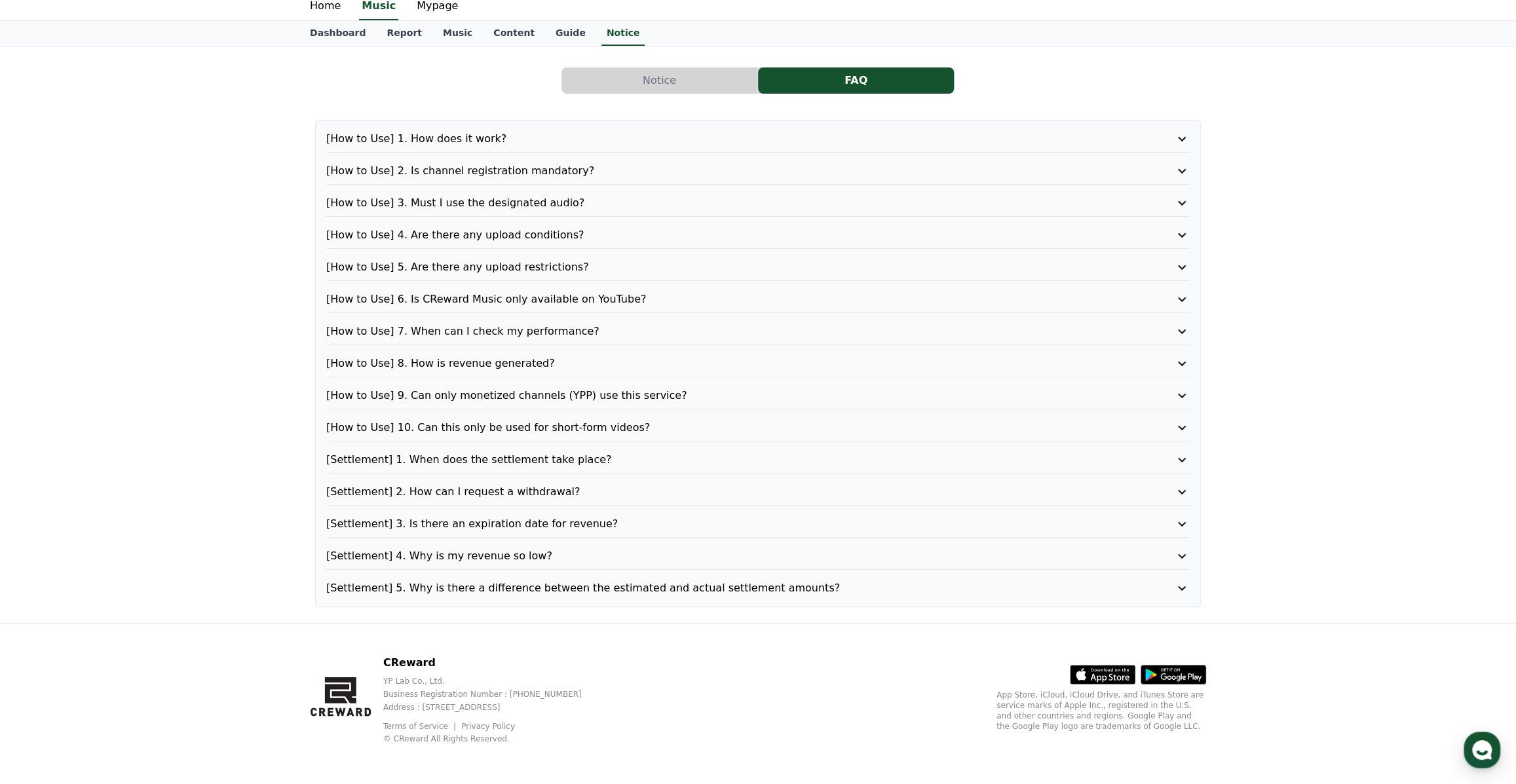
click at [1176, 519] on icon at bounding box center [1182, 524] width 15 height 15
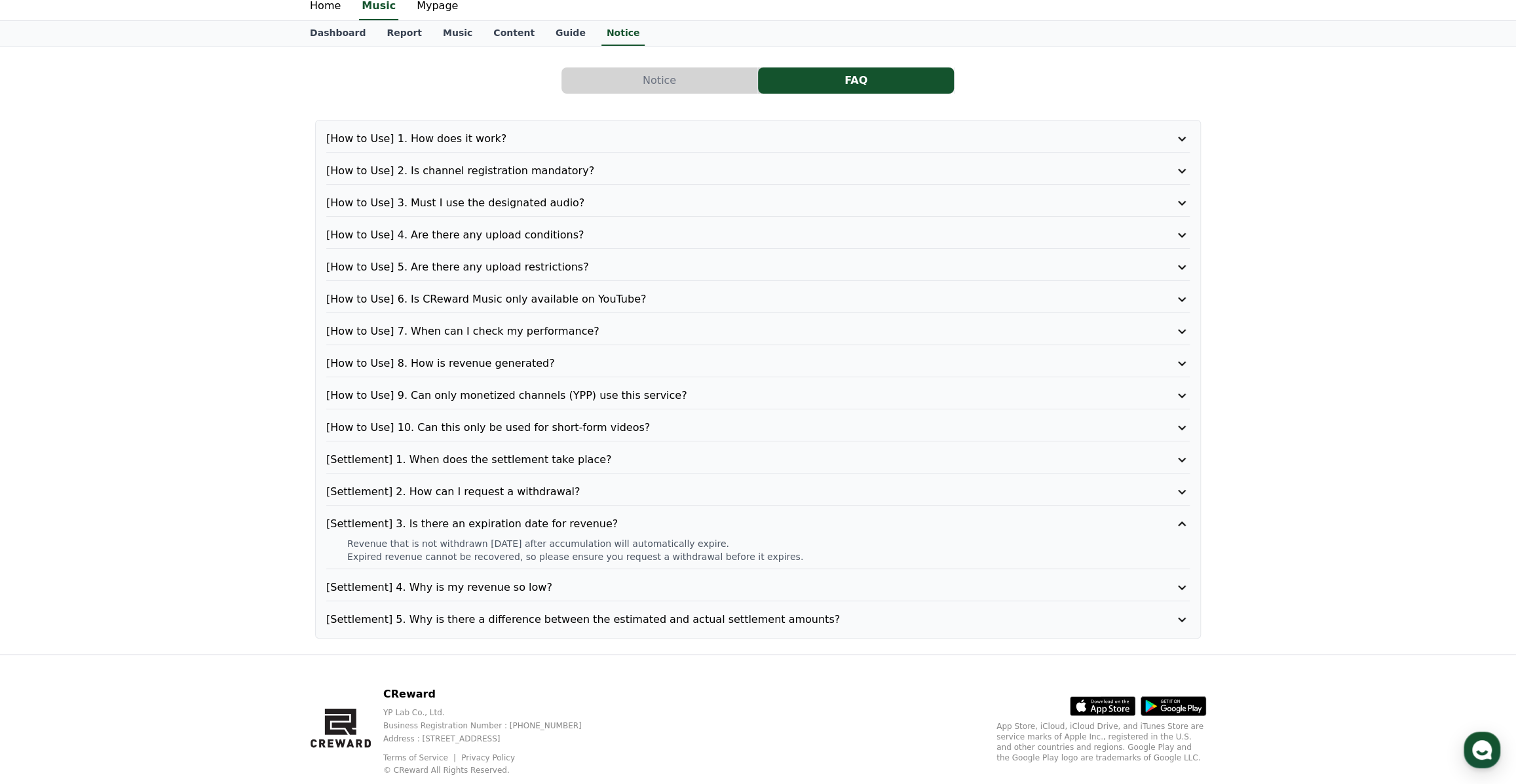
click at [1178, 520] on icon at bounding box center [1182, 524] width 15 height 15
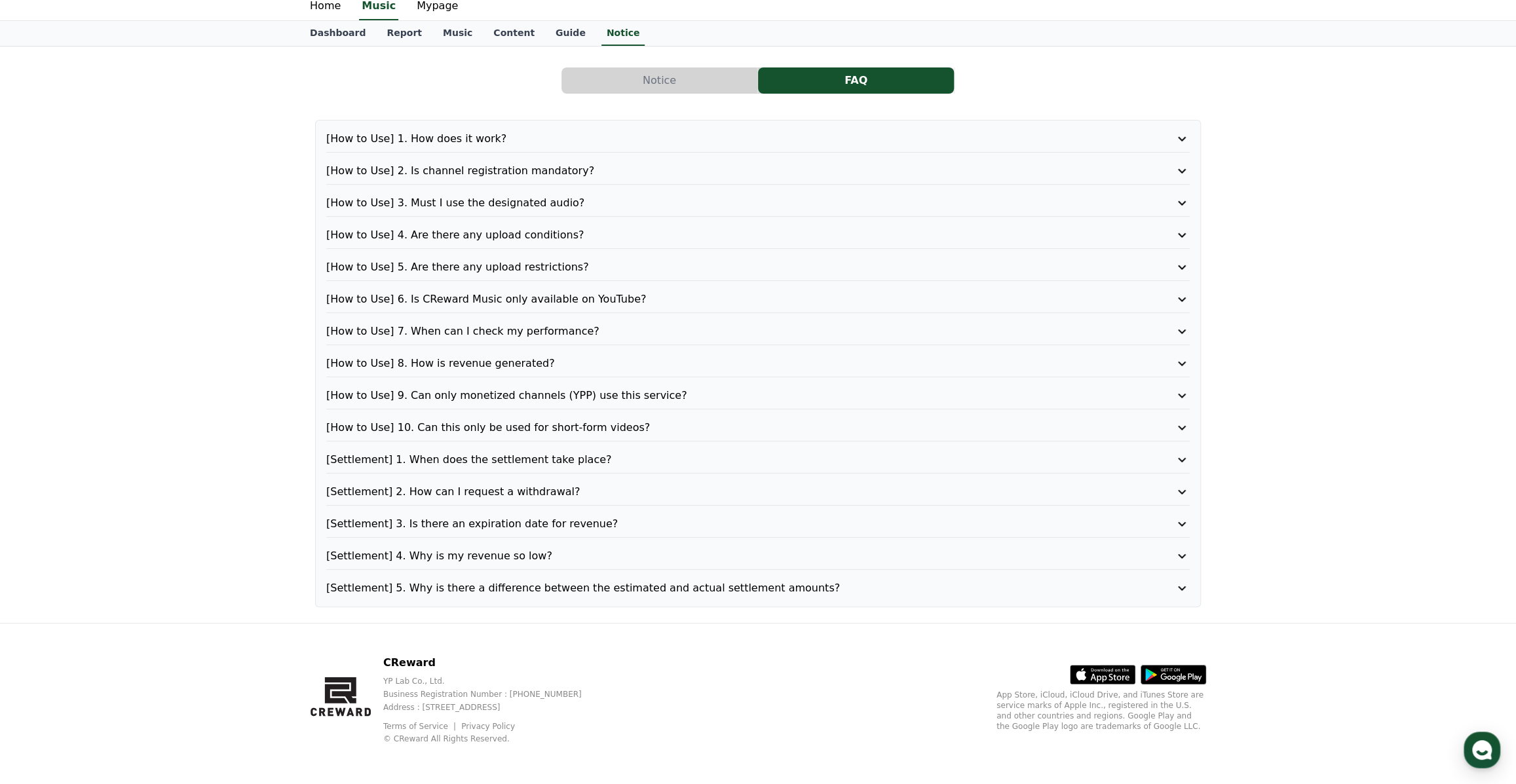
click at [1189, 556] on icon at bounding box center [1182, 556] width 15 height 15
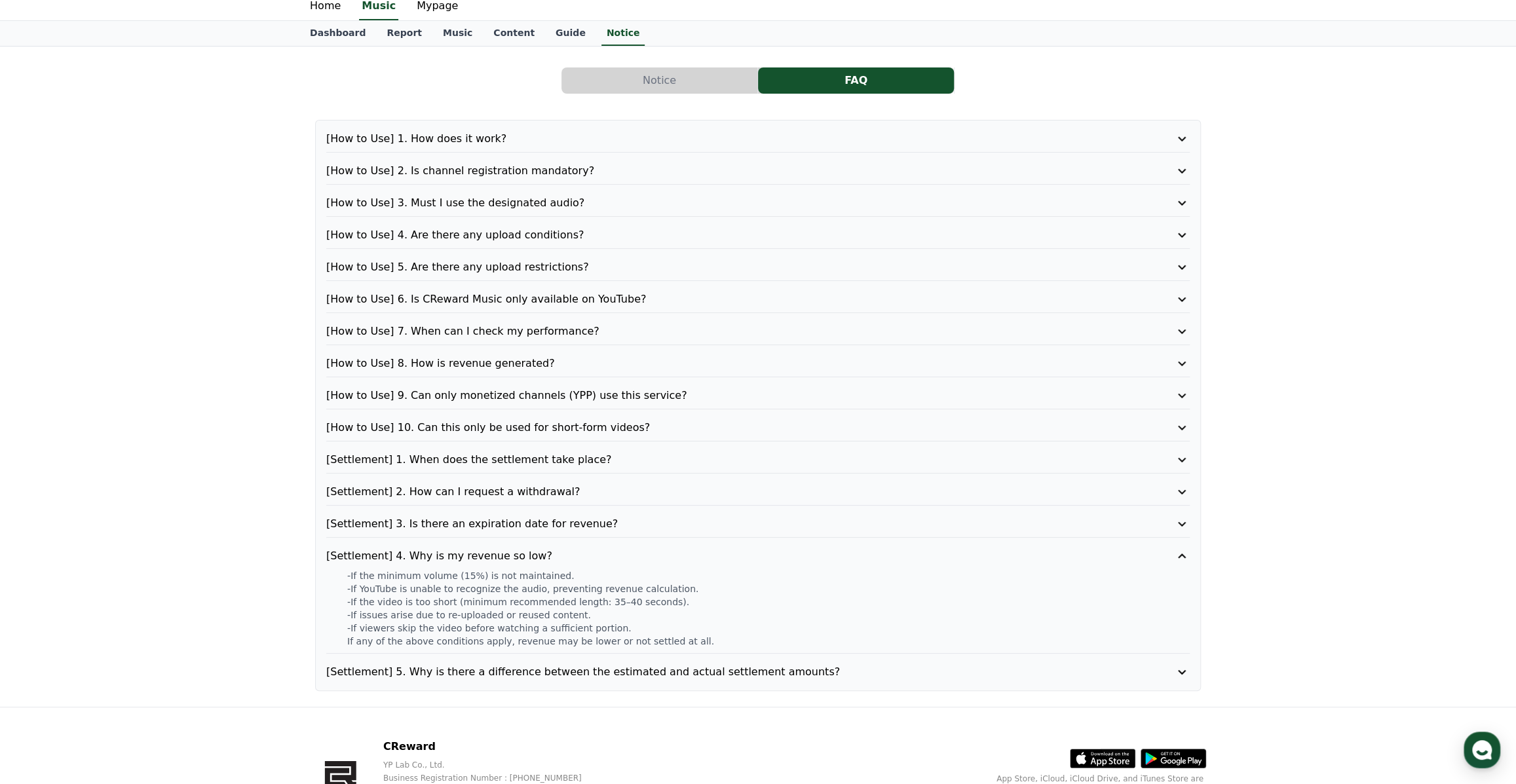
click at [1165, 667] on button "[Settlement] 5. Why is there a difference between the estimated and actual sett…" at bounding box center [758, 671] width 863 height 15
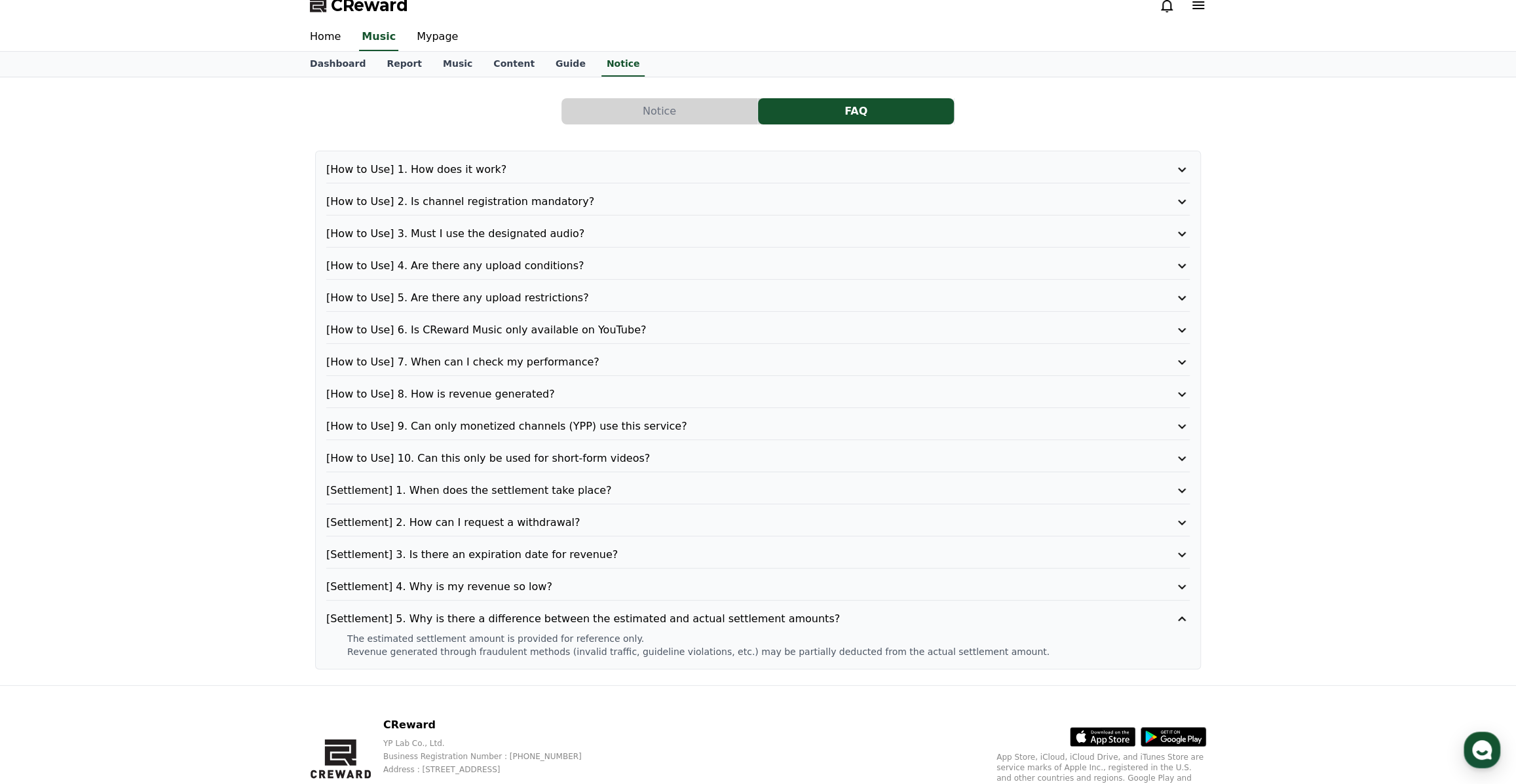
scroll to position [0, 0]
